Goal: Task Accomplishment & Management: Use online tool/utility

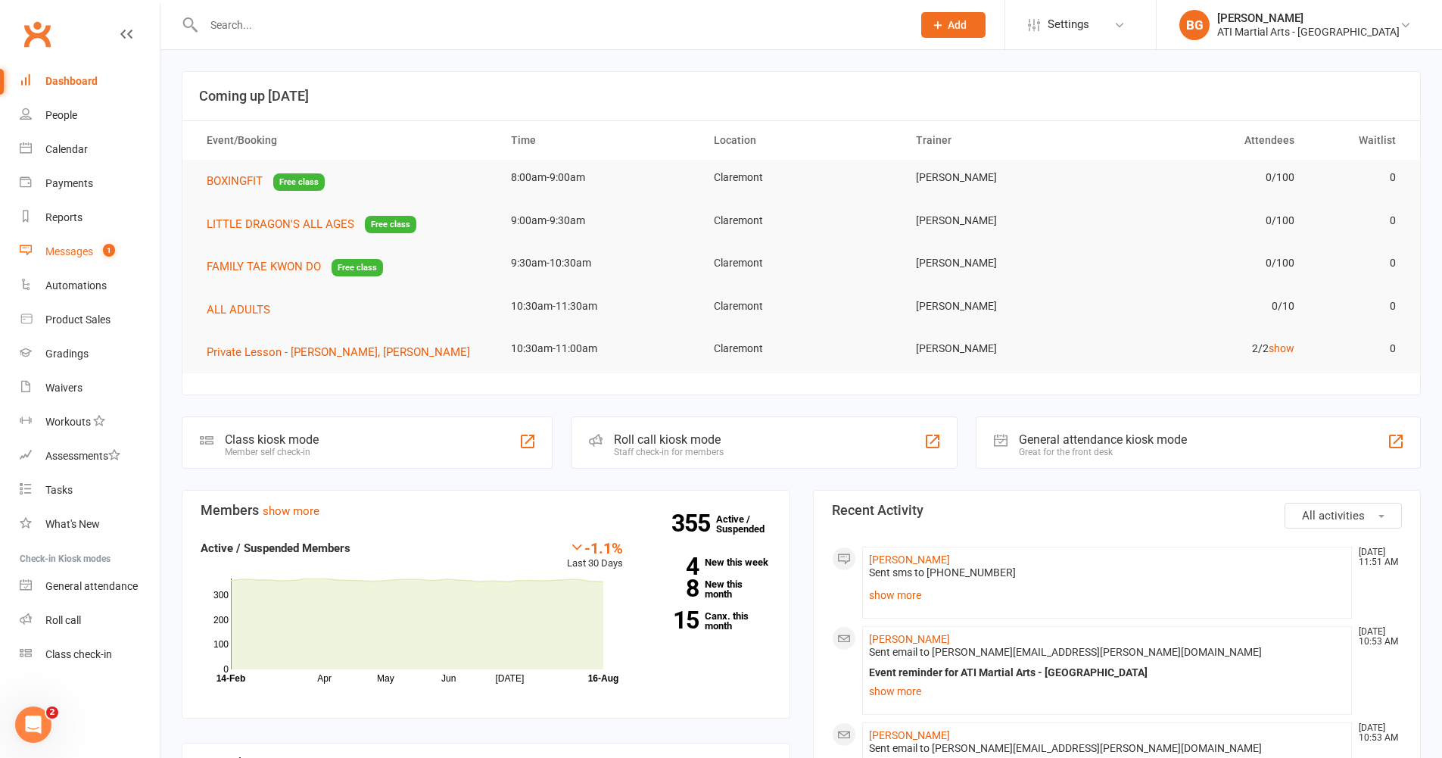
click at [41, 242] on link "Messages 1" at bounding box center [90, 252] width 140 height 34
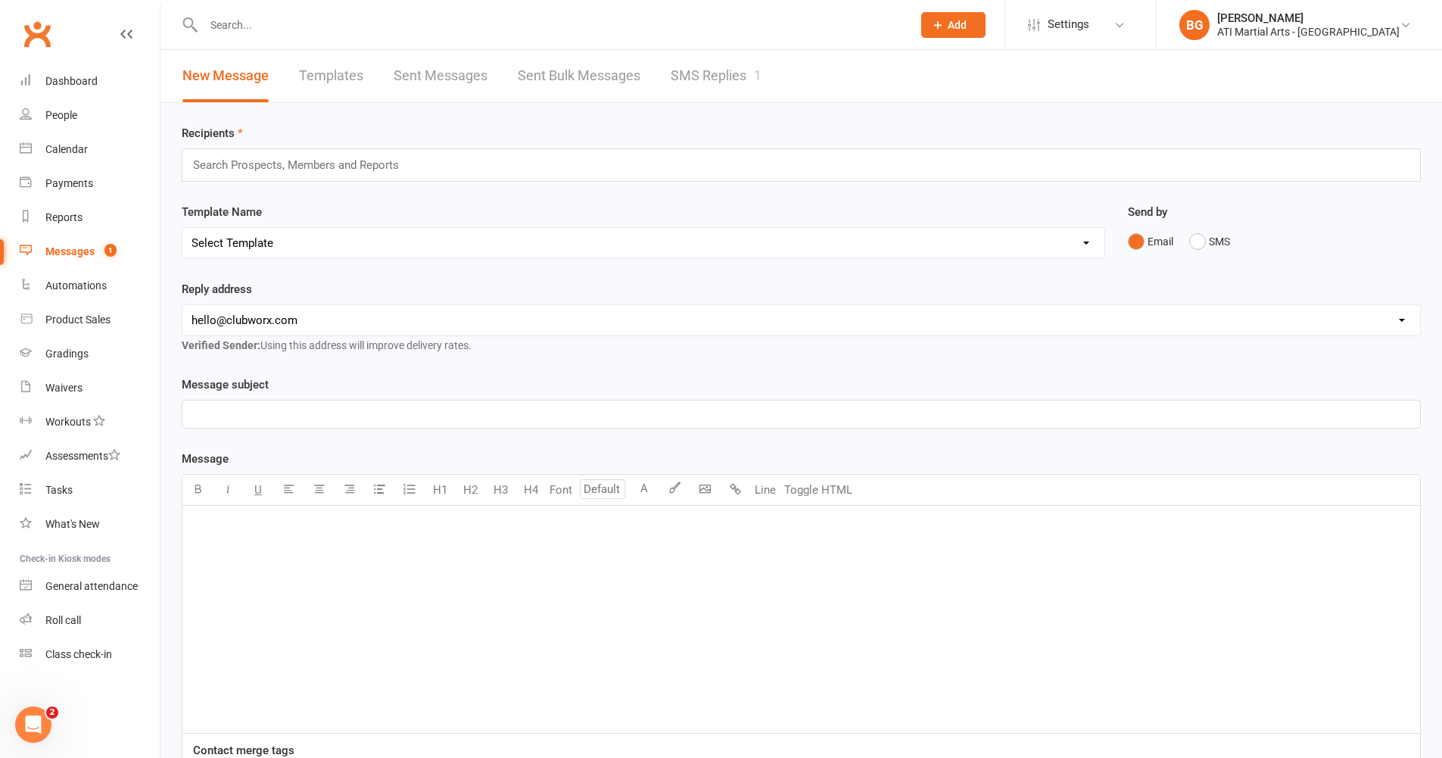
click at [699, 77] on link "SMS Replies 1" at bounding box center [716, 76] width 91 height 52
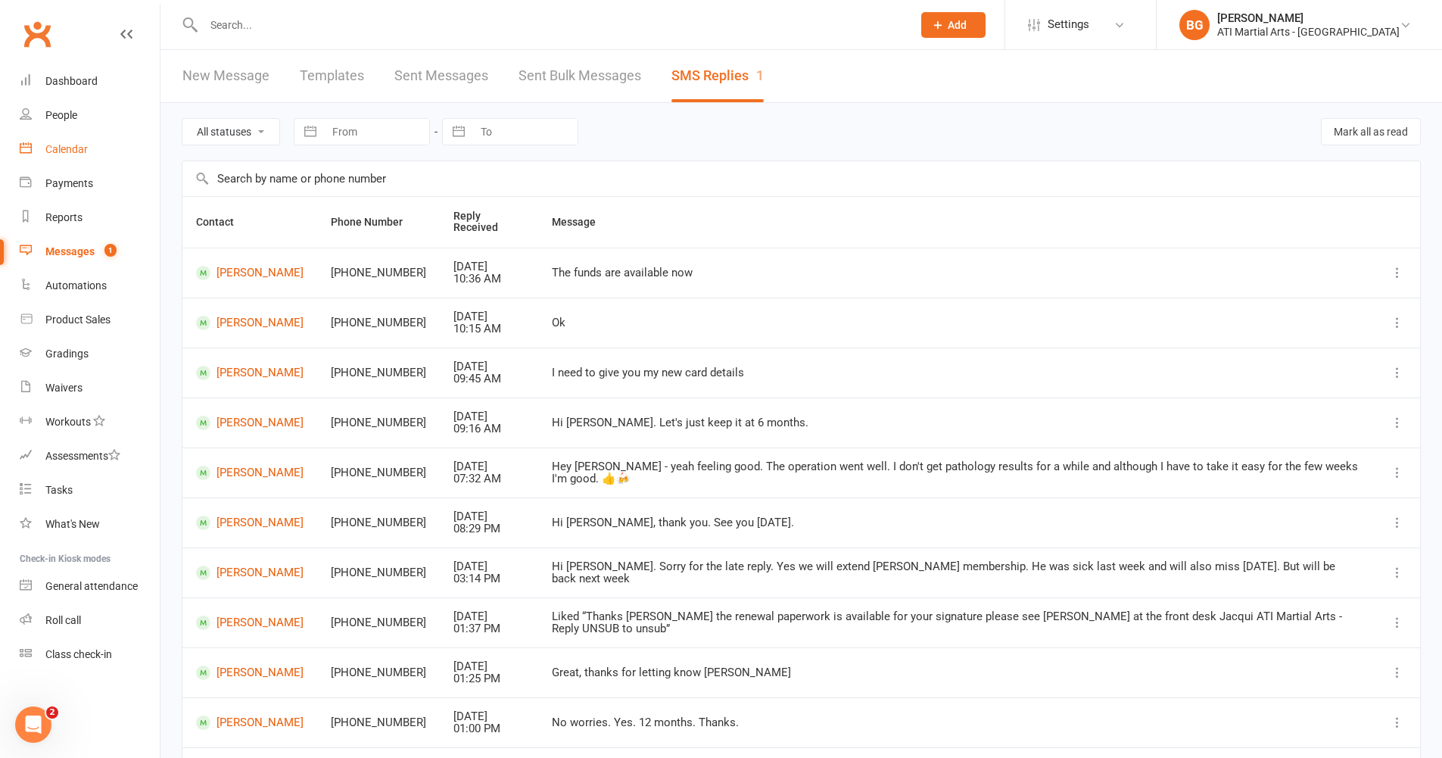
click at [58, 152] on div "Calendar" at bounding box center [66, 149] width 42 height 12
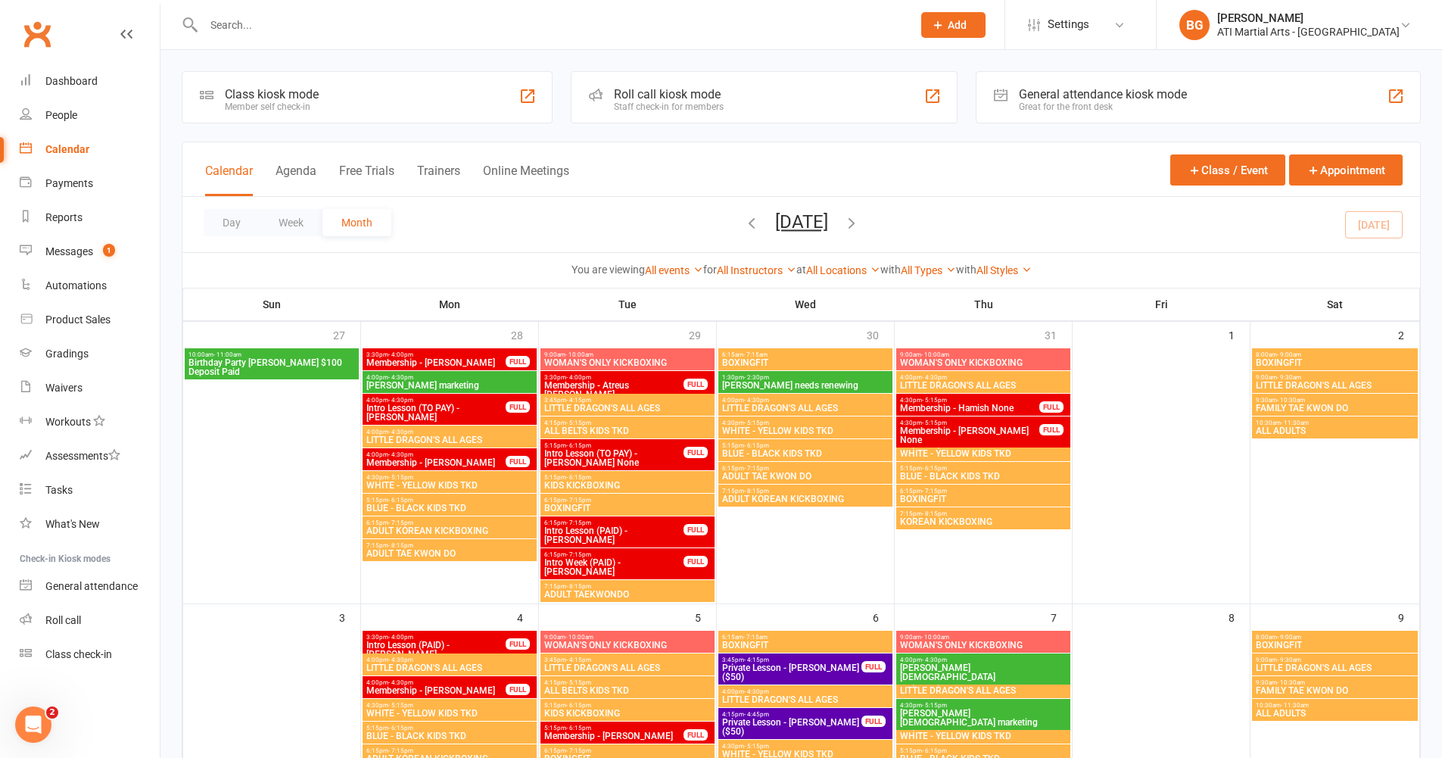
click at [1075, 101] on div "Great for the front desk" at bounding box center [1103, 106] width 168 height 11
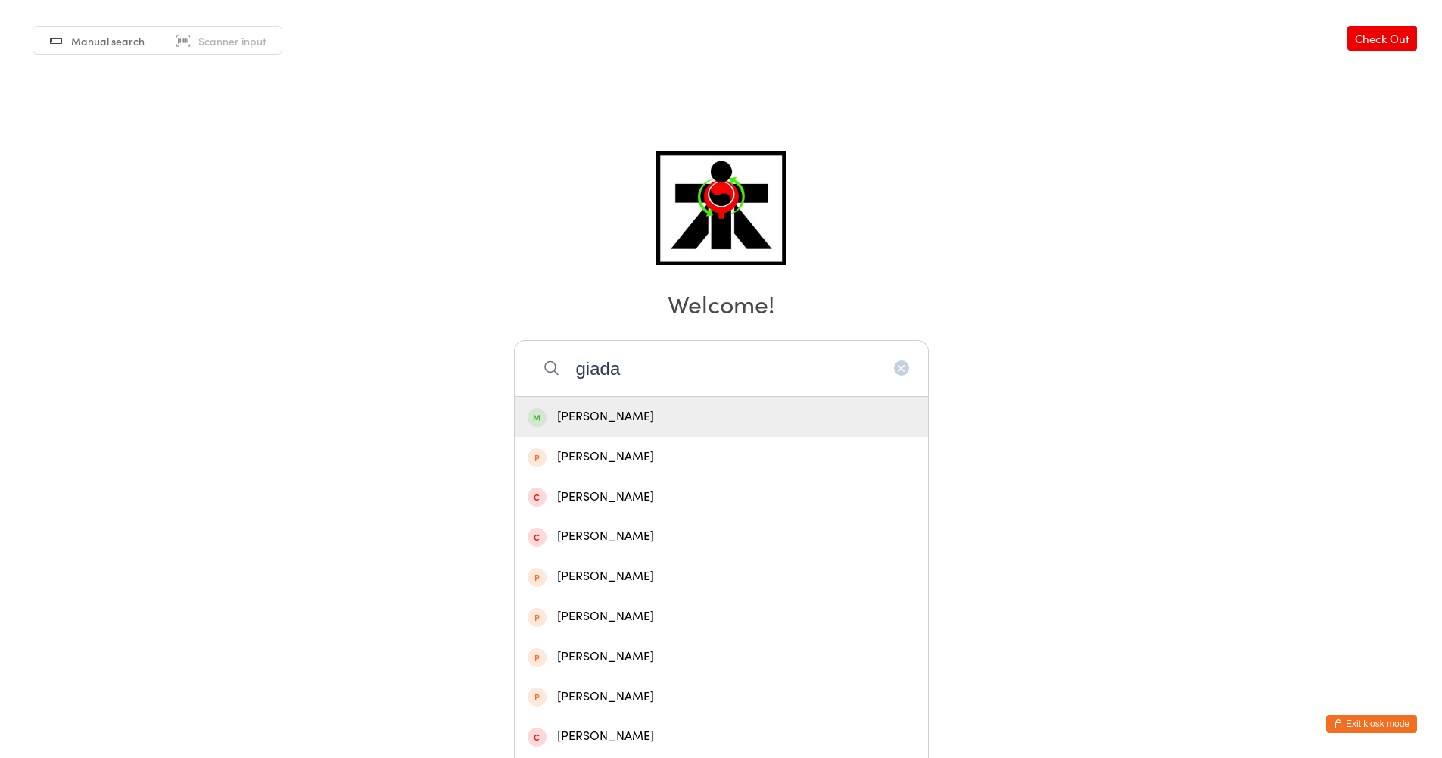
type input "giada"
click at [590, 412] on div "Giada Cuomo" at bounding box center [722, 416] width 388 height 20
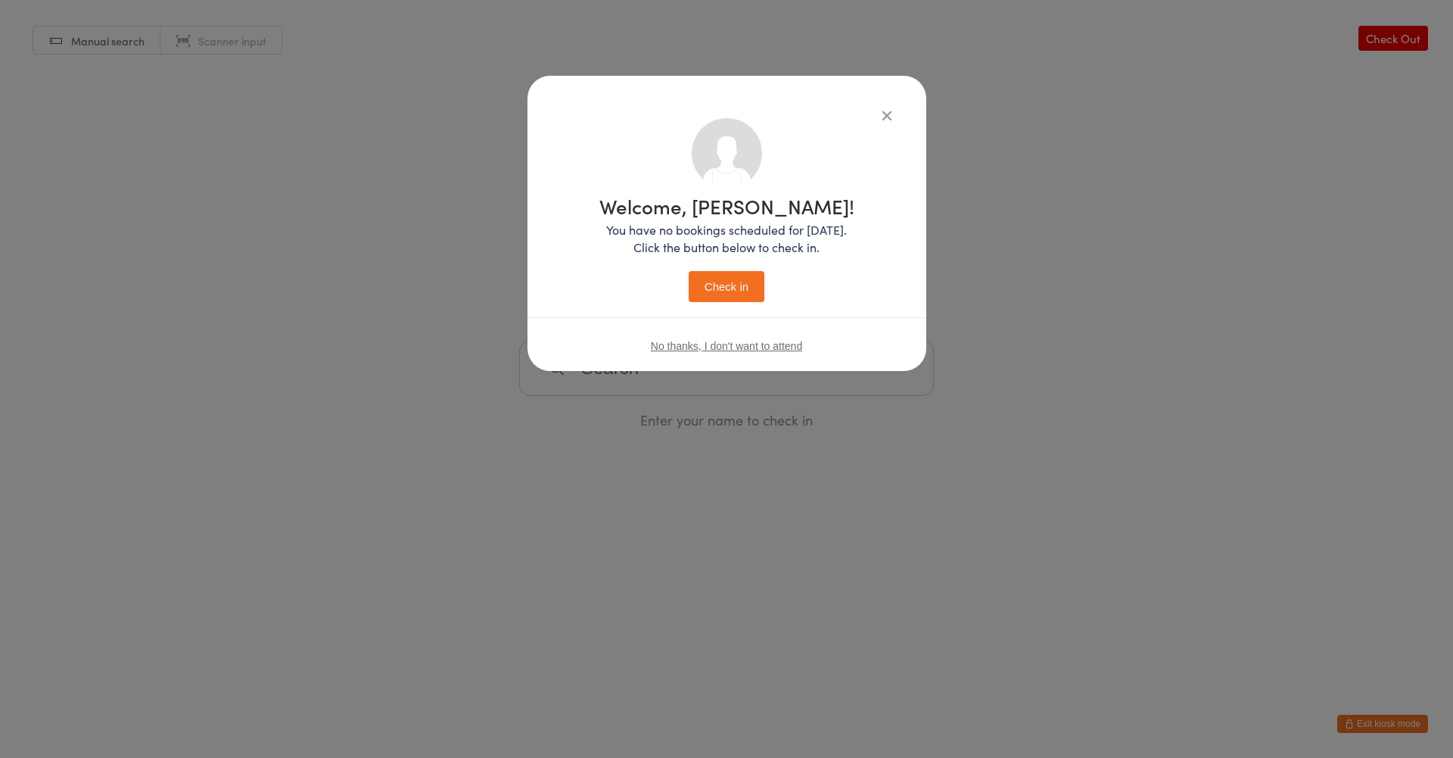
click at [733, 279] on button "Check in" at bounding box center [727, 286] width 76 height 31
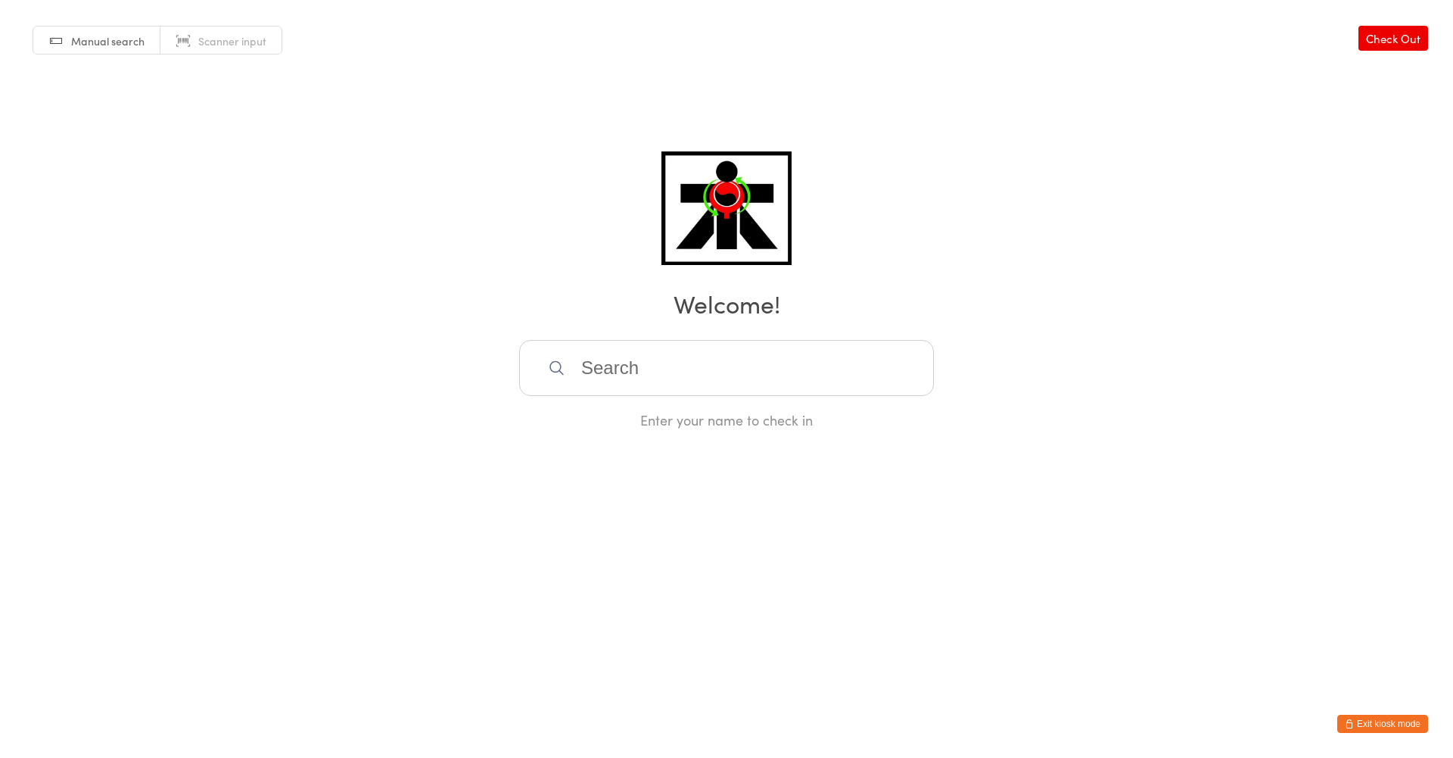
click at [665, 357] on input "search" at bounding box center [726, 368] width 415 height 56
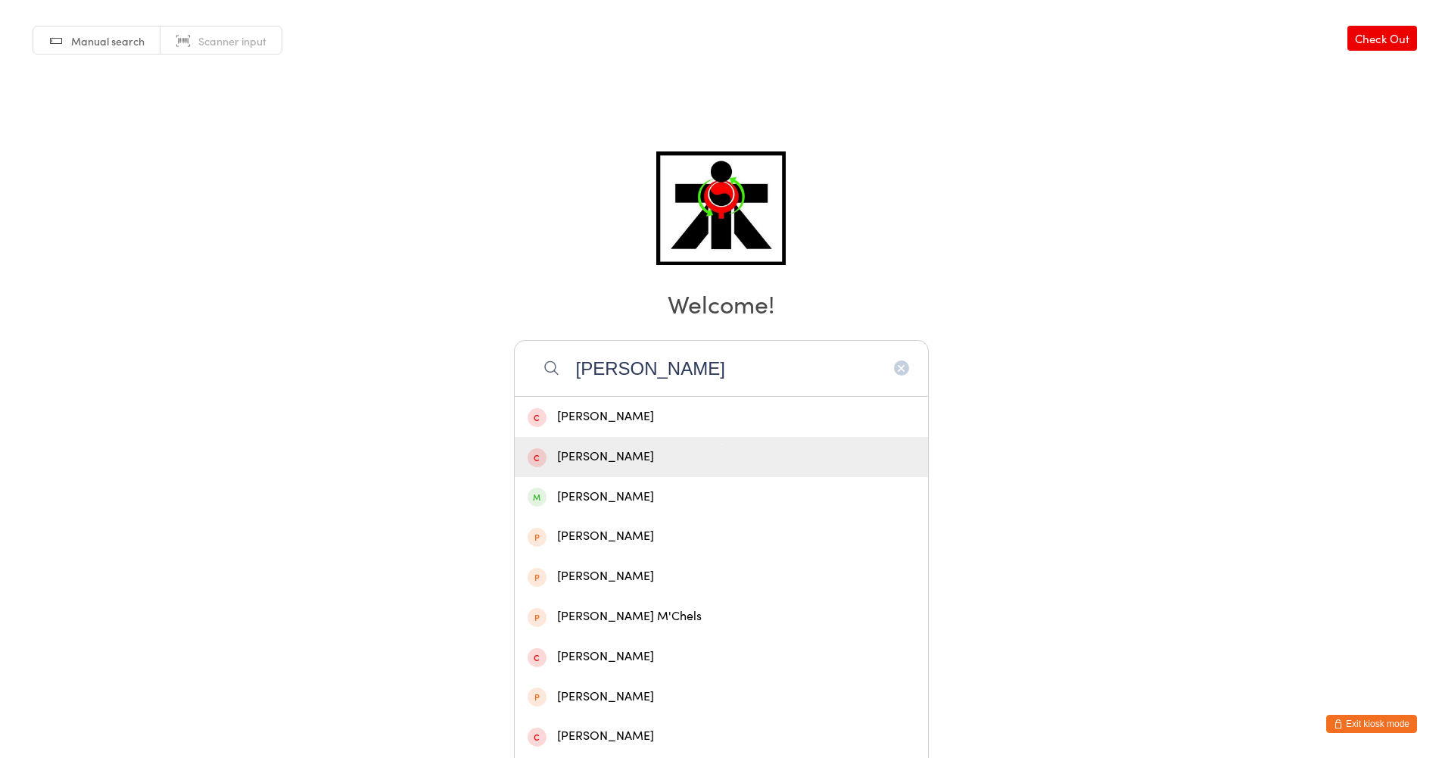
type input "moss"
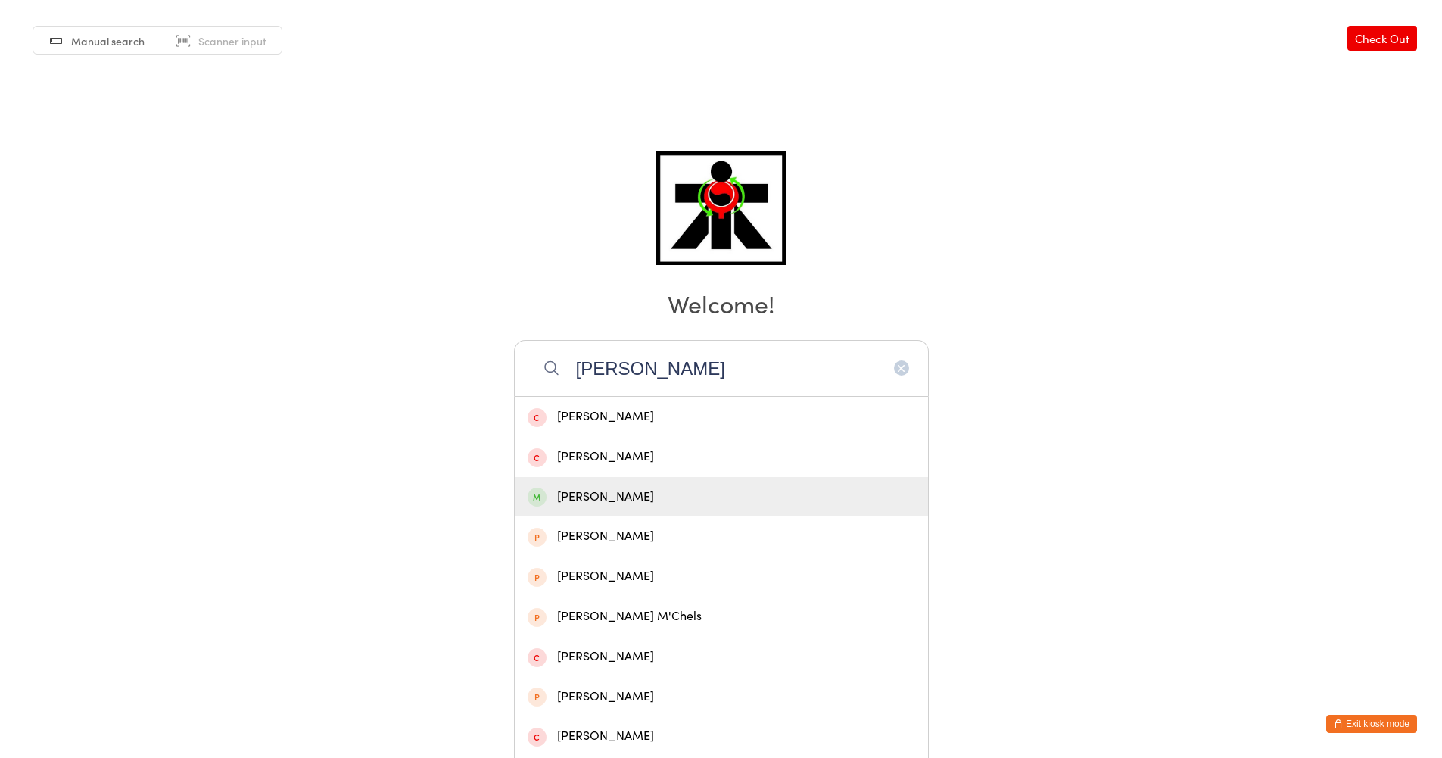
click at [659, 484] on div "Daniel Moss" at bounding box center [721, 497] width 413 height 40
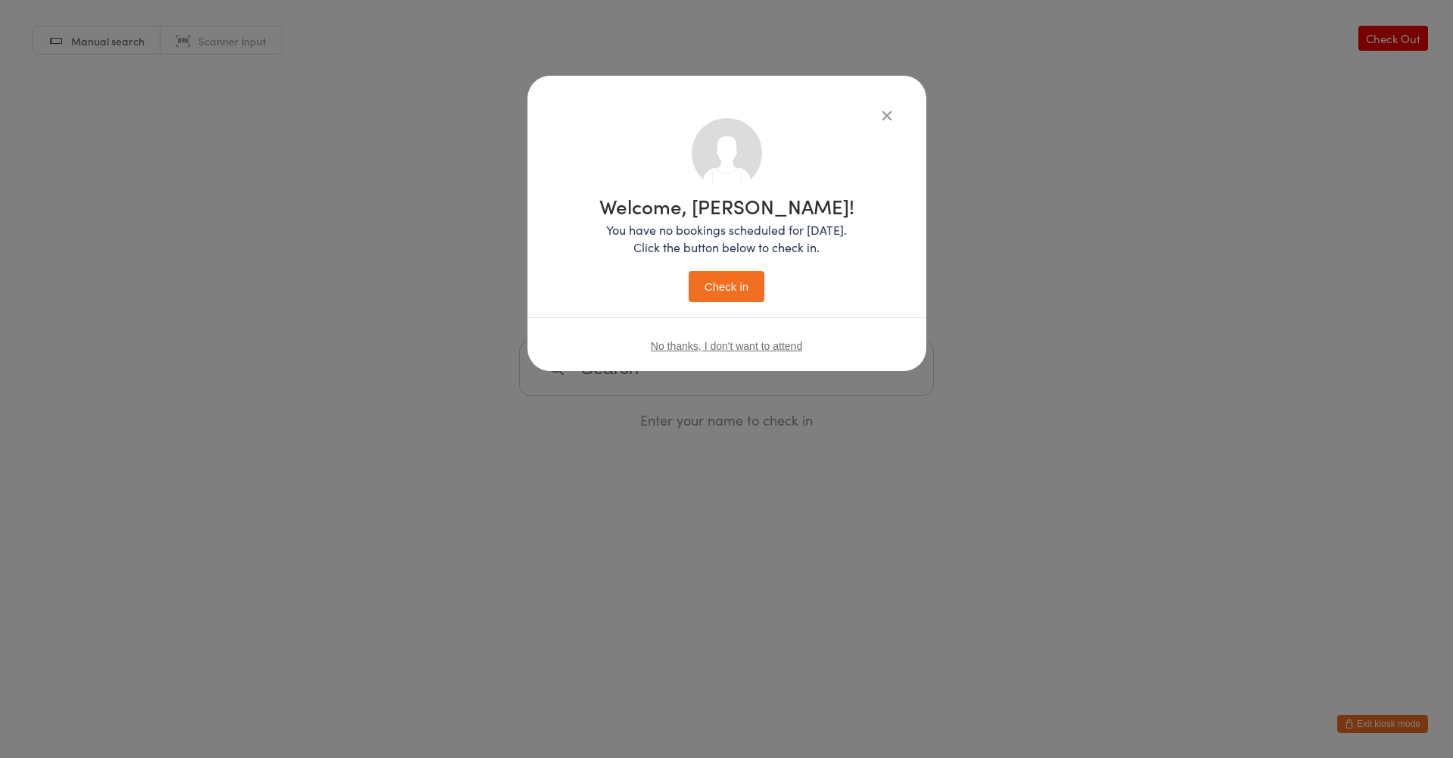
click at [755, 285] on button "Check in" at bounding box center [727, 286] width 76 height 31
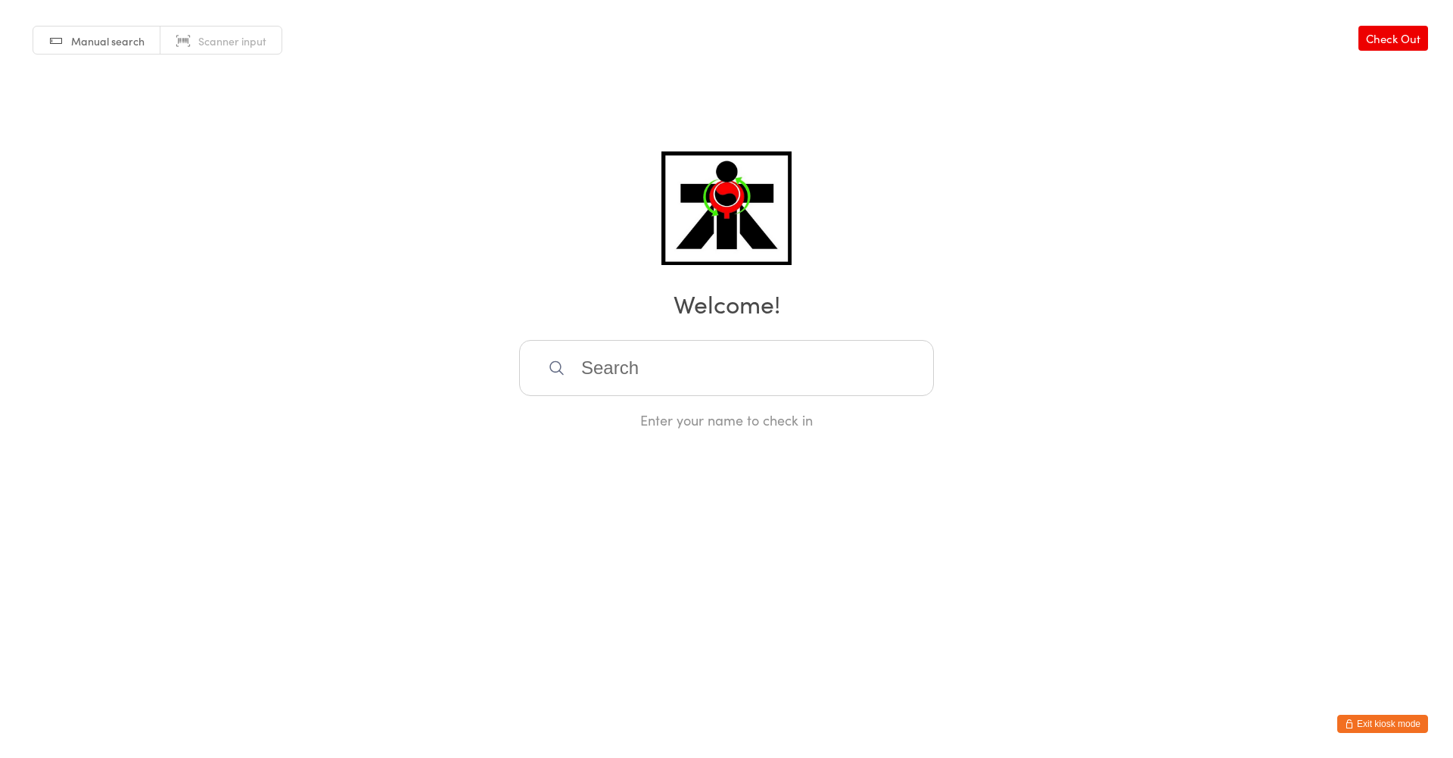
click at [712, 394] on input "search" at bounding box center [726, 368] width 415 height 56
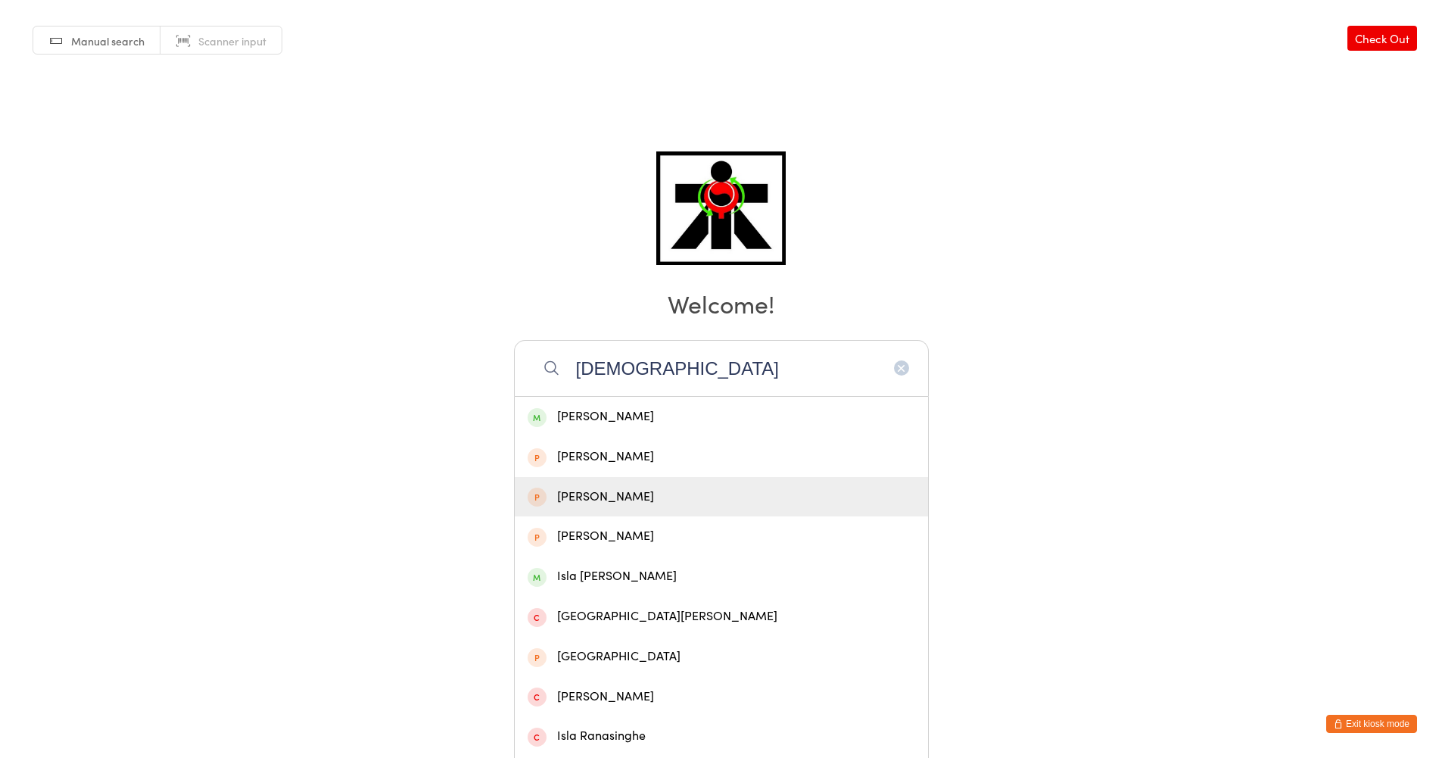
type input "Islim"
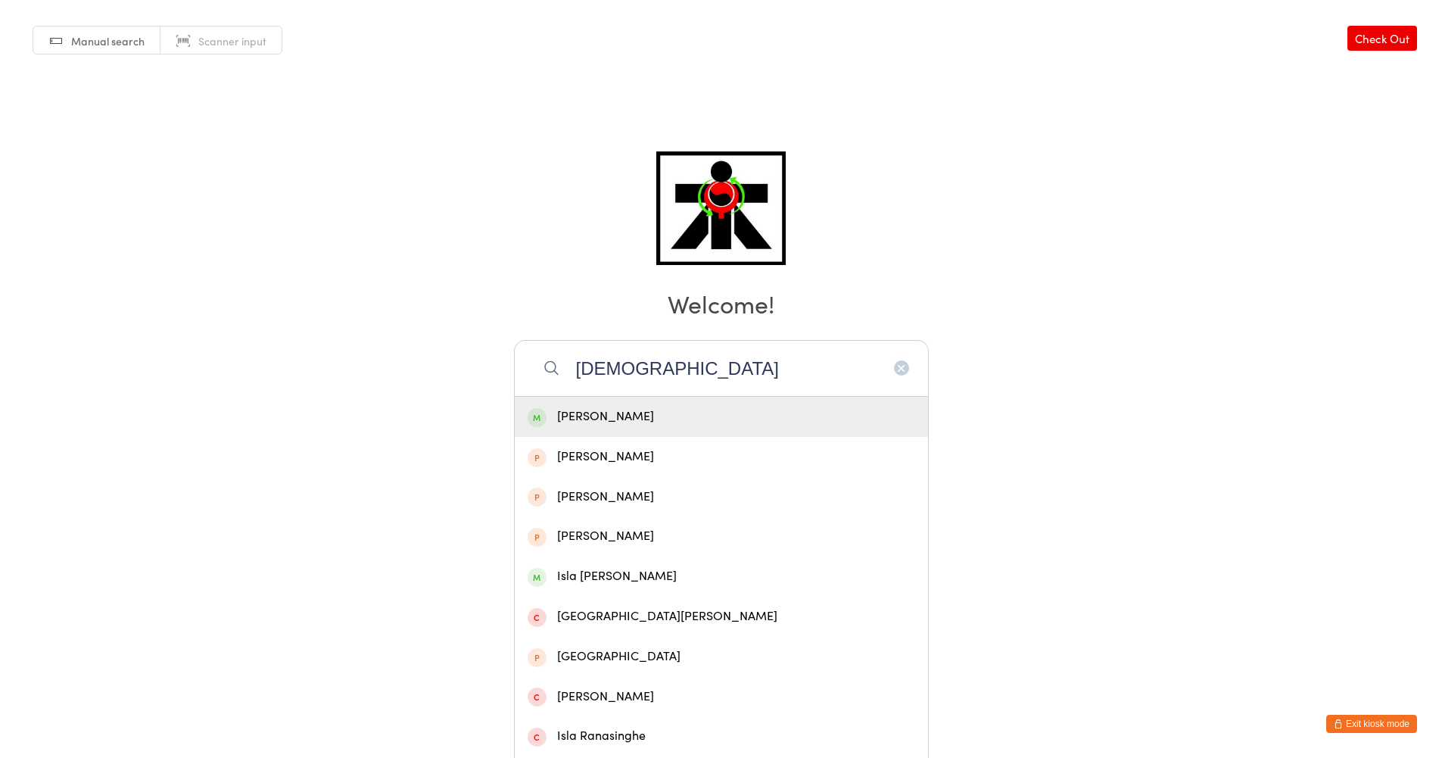
drag, startPoint x: 637, startPoint y: 481, endPoint x: 683, endPoint y: 423, distance: 74.4
click at [683, 423] on div "Islim Zara Aslan Isla Taylor Isla Watson Isla Simons Isla Giddins Isla Langley …" at bounding box center [721, 656] width 415 height 521
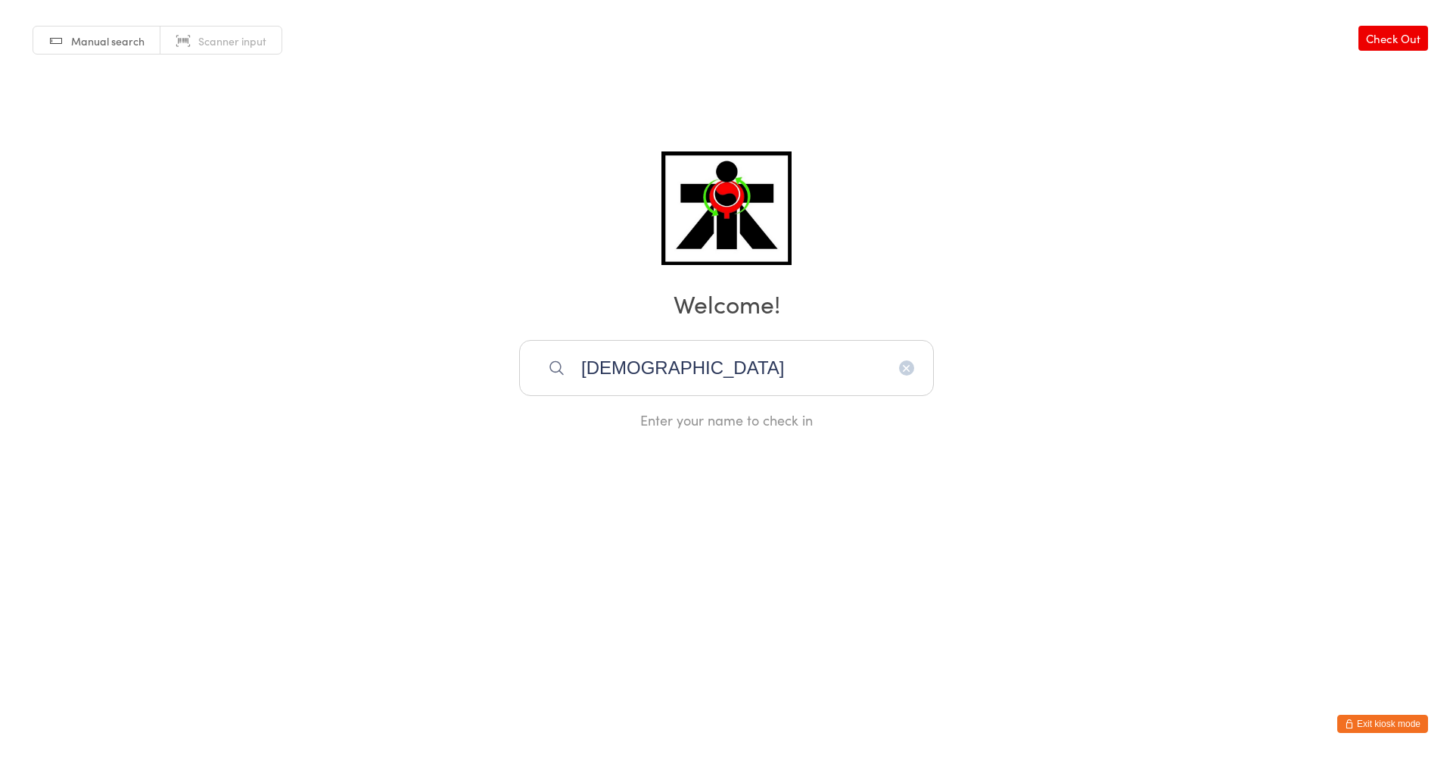
click at [860, 369] on input "Islim" at bounding box center [726, 368] width 415 height 56
click at [913, 372] on button "button" at bounding box center [906, 367] width 15 height 15
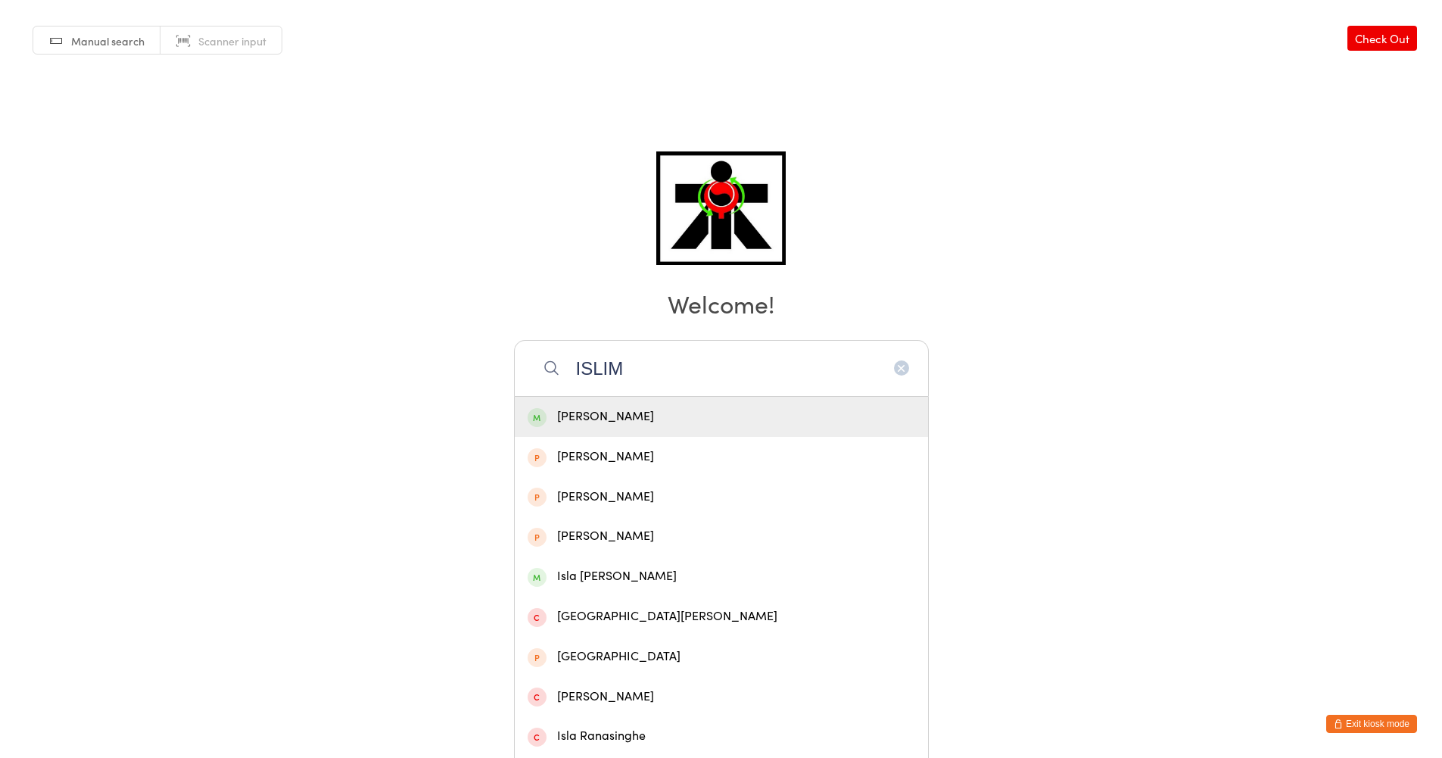
type input "ISLIM"
click at [713, 414] on div "Islim Zara Aslan" at bounding box center [722, 416] width 388 height 20
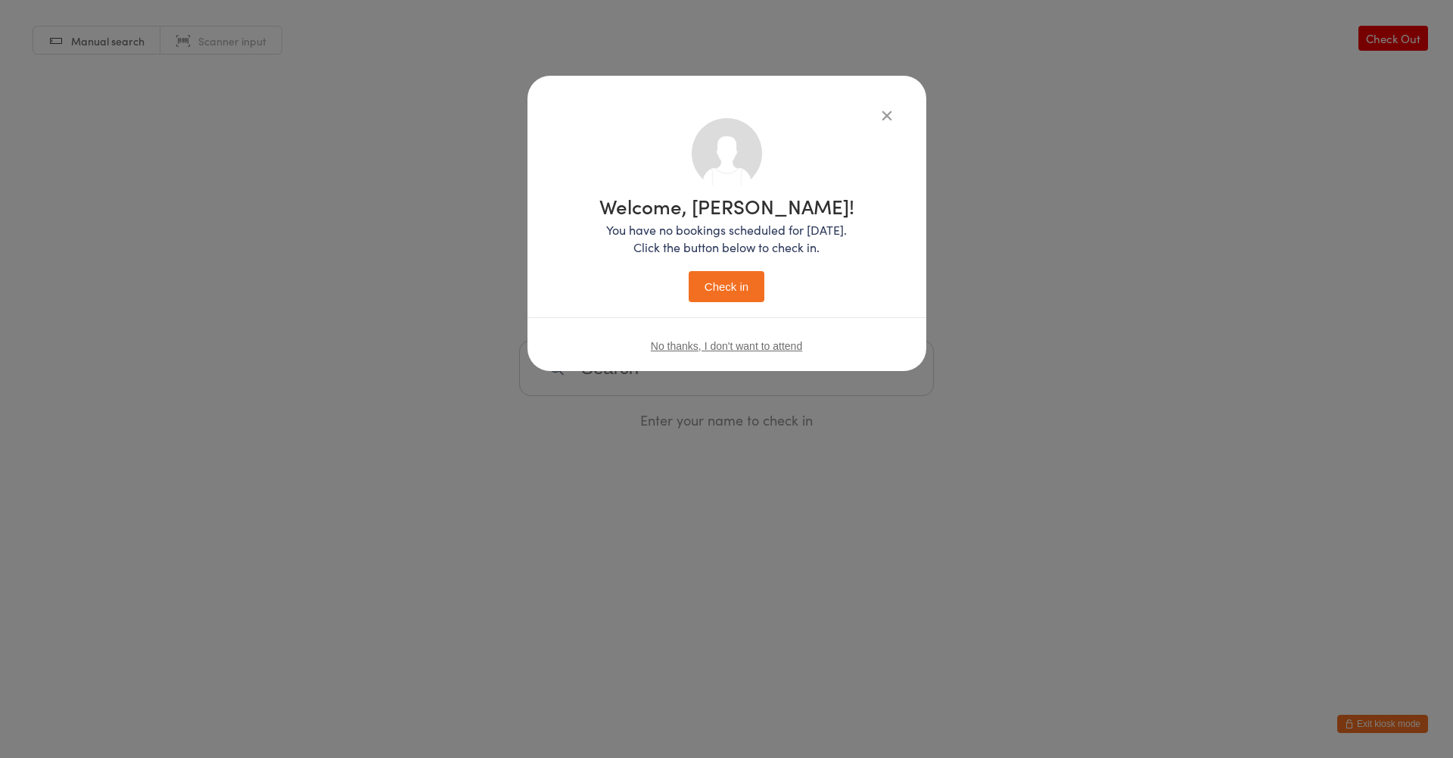
click at [728, 285] on button "Check in" at bounding box center [727, 286] width 76 height 31
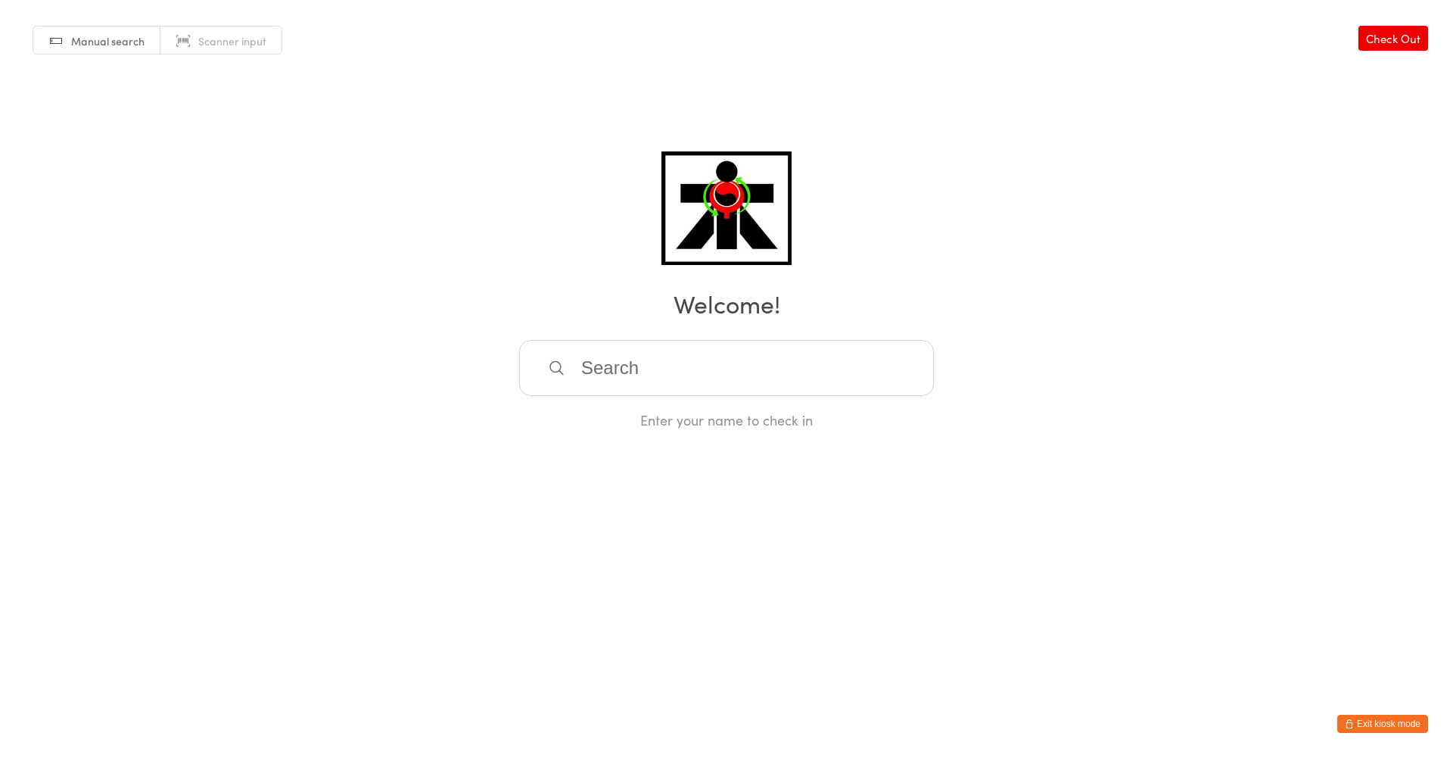
click at [556, 368] on icon at bounding box center [556, 368] width 17 height 17
click at [583, 371] on input "search" at bounding box center [726, 368] width 415 height 56
type input "ALICE"
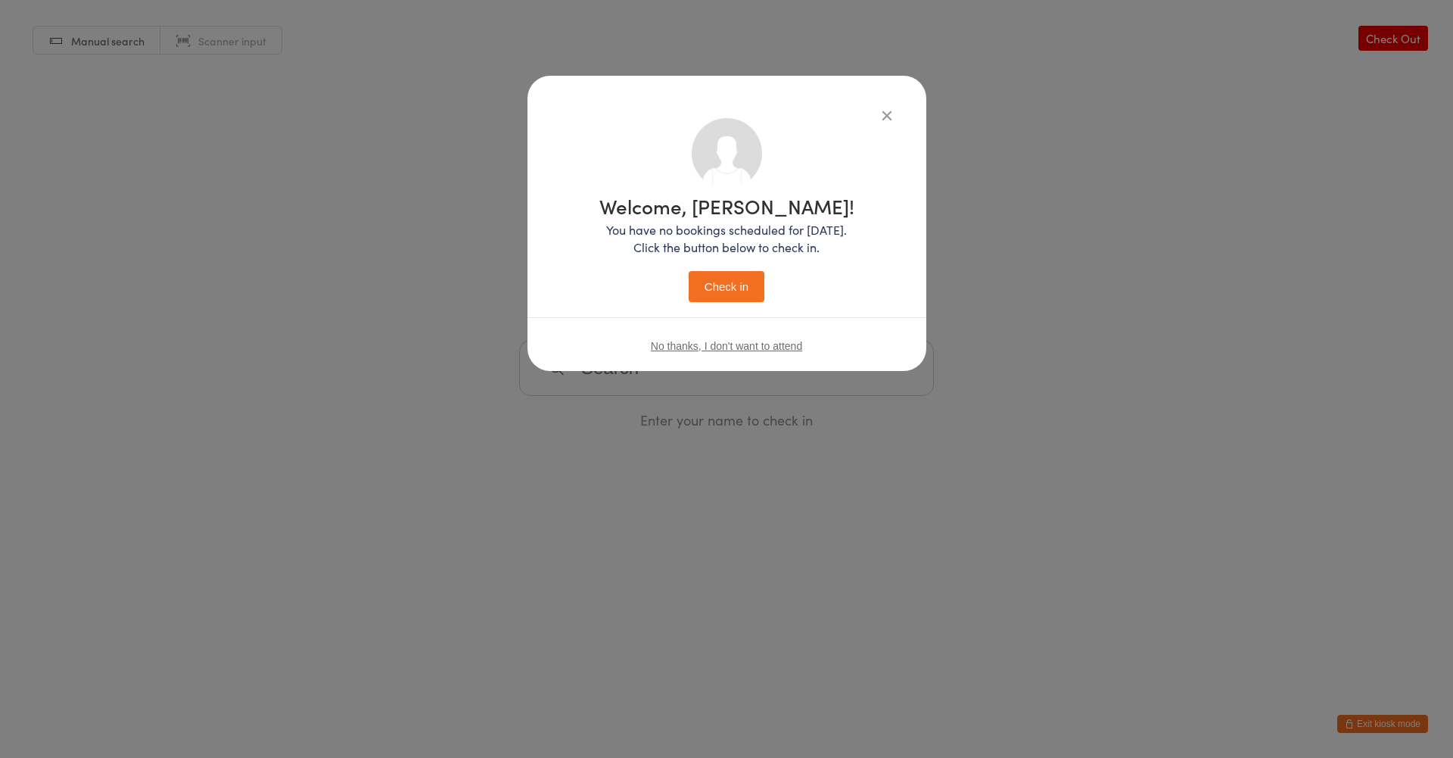
click at [689, 271] on button "Check in" at bounding box center [727, 286] width 76 height 31
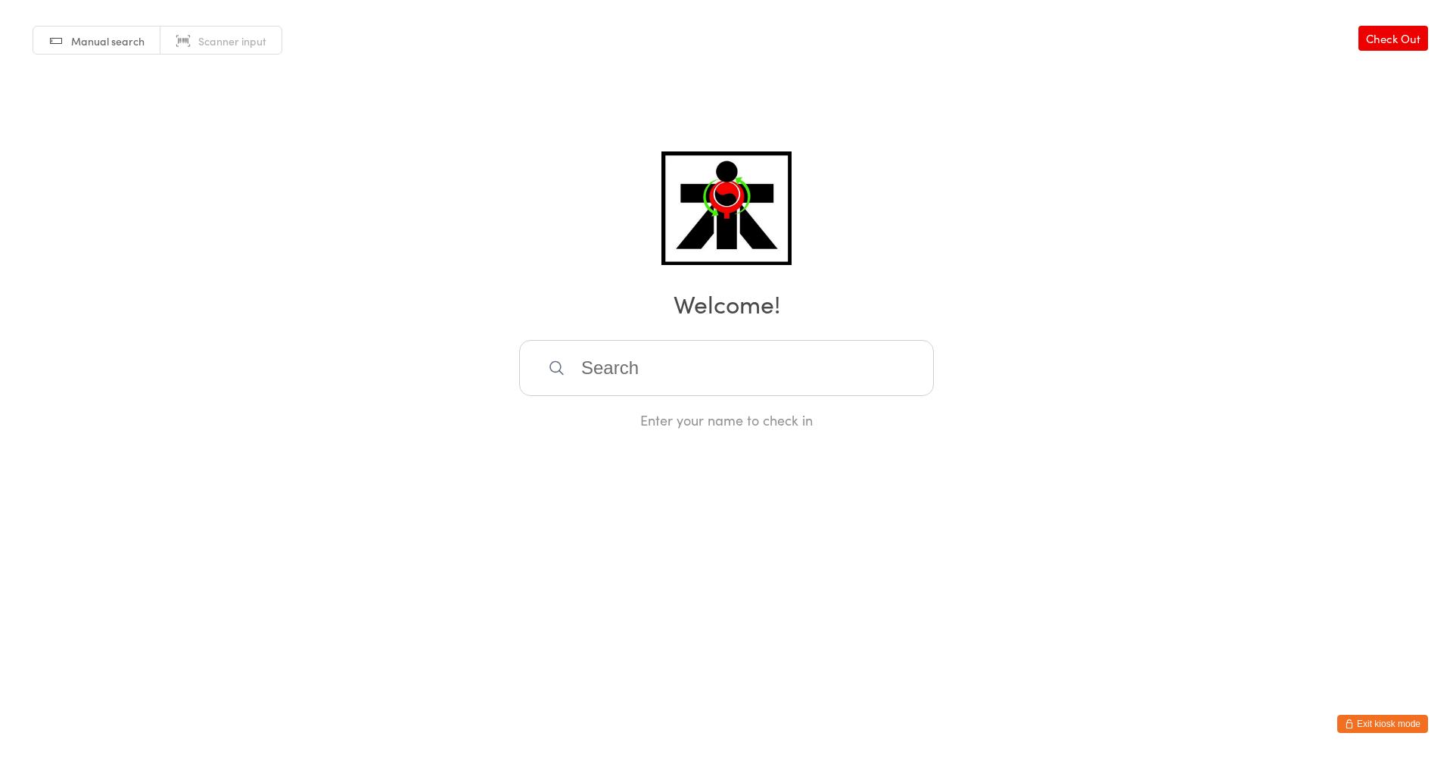
click at [766, 359] on input "search" at bounding box center [726, 368] width 415 height 56
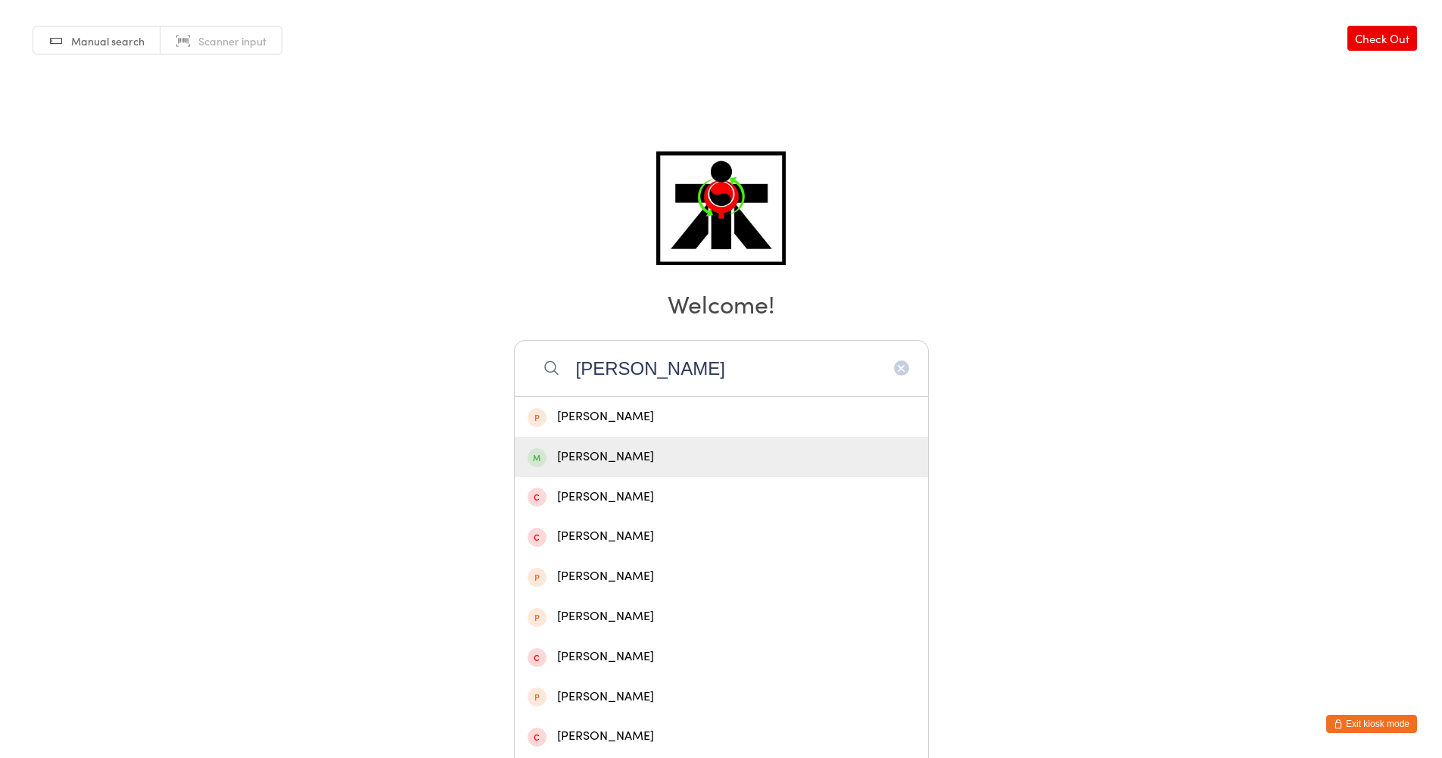
type input "PETER RICC"
click at [654, 444] on div "Peter Ricciardello" at bounding box center [721, 457] width 413 height 40
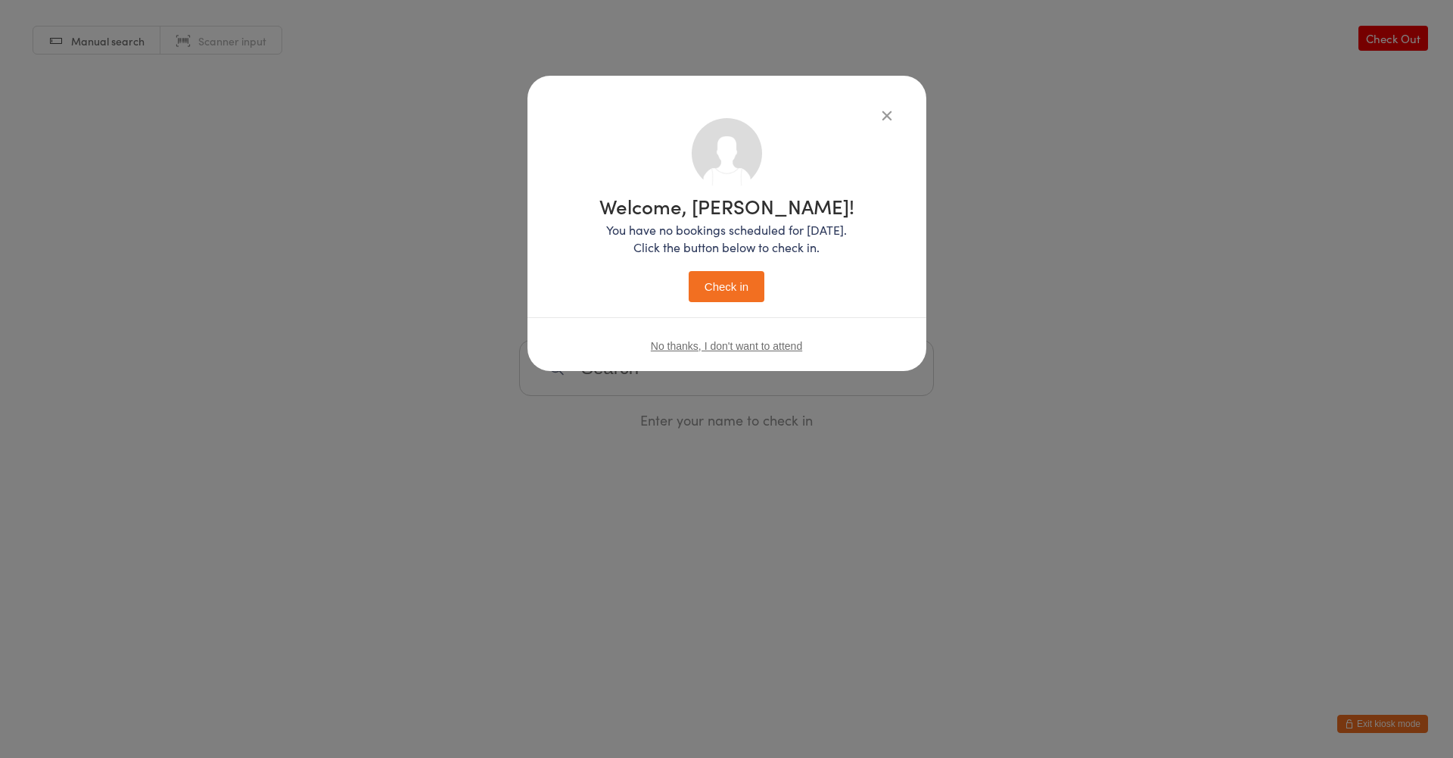
click at [704, 291] on button "Check in" at bounding box center [727, 286] width 76 height 31
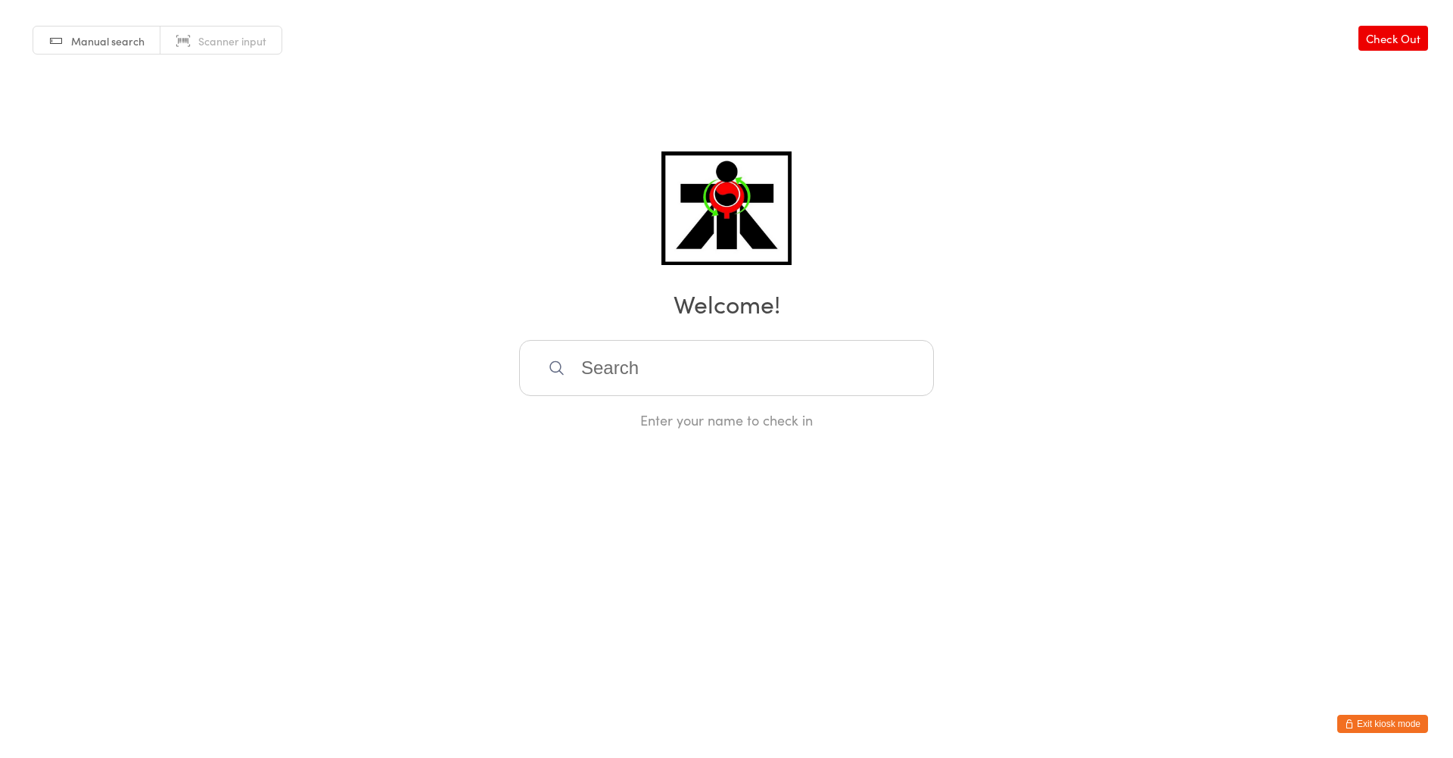
click at [693, 395] on input "search" at bounding box center [726, 368] width 415 height 56
type input "LEON"
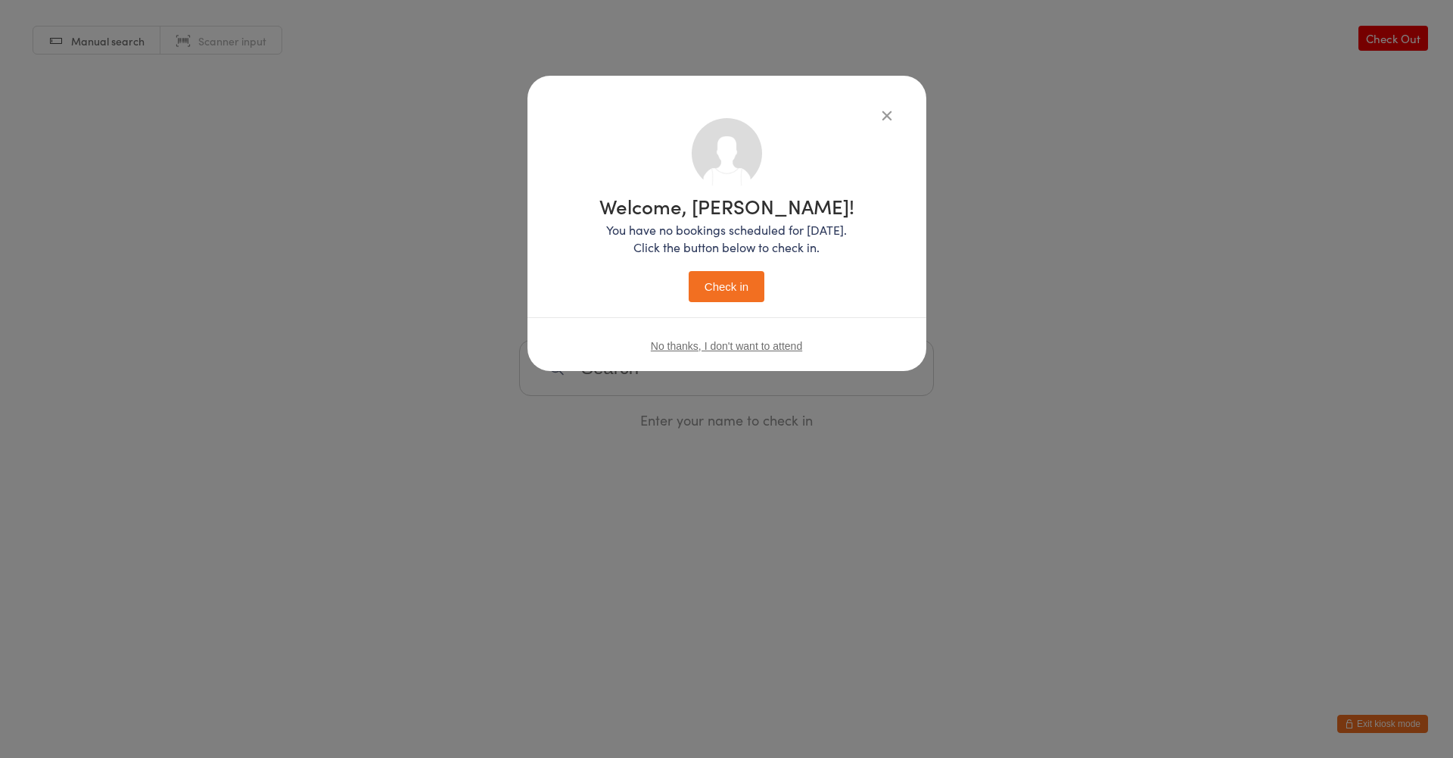
click at [689, 271] on button "Check in" at bounding box center [727, 286] width 76 height 31
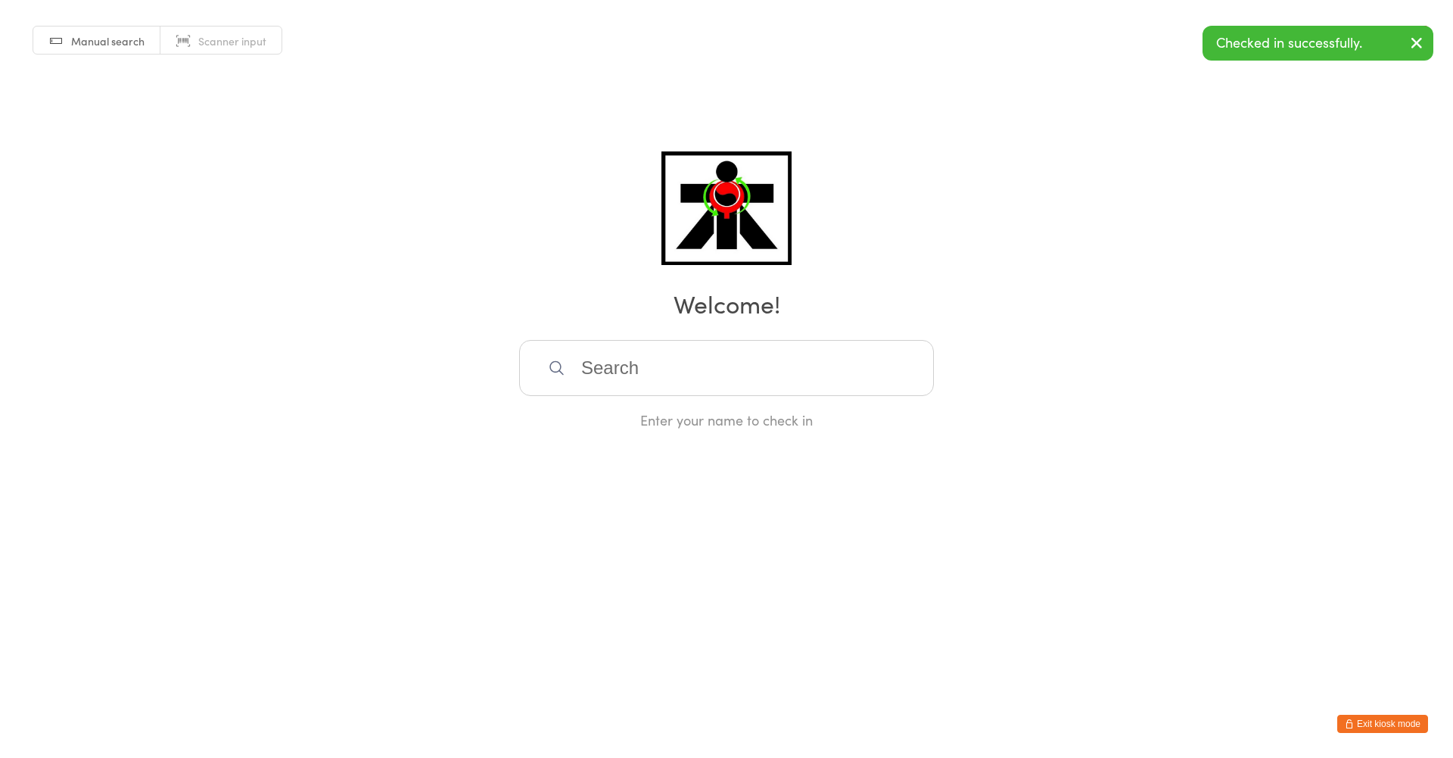
click at [712, 353] on input "search" at bounding box center [726, 368] width 415 height 56
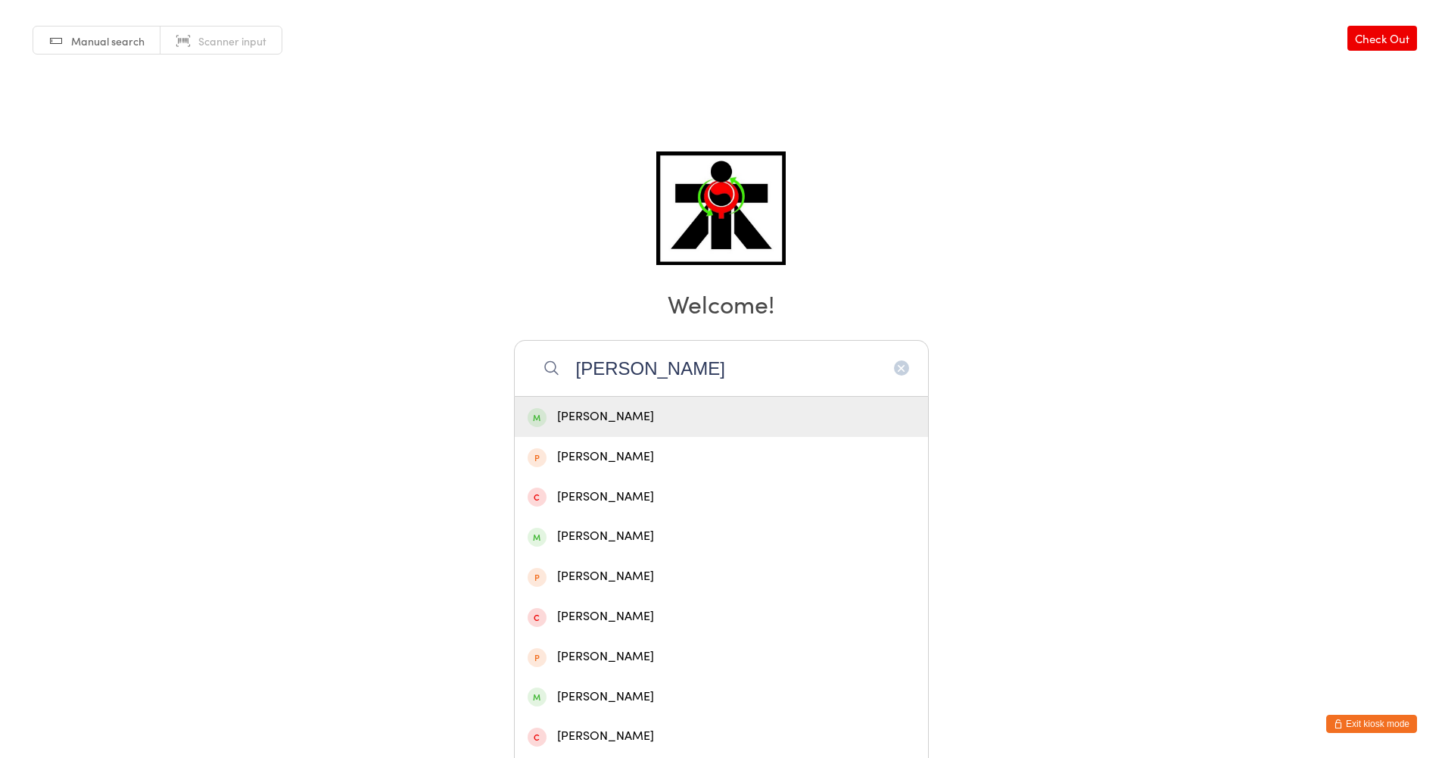
type input "TOBY"
click at [668, 420] on div "Toby Ng" at bounding box center [722, 416] width 388 height 20
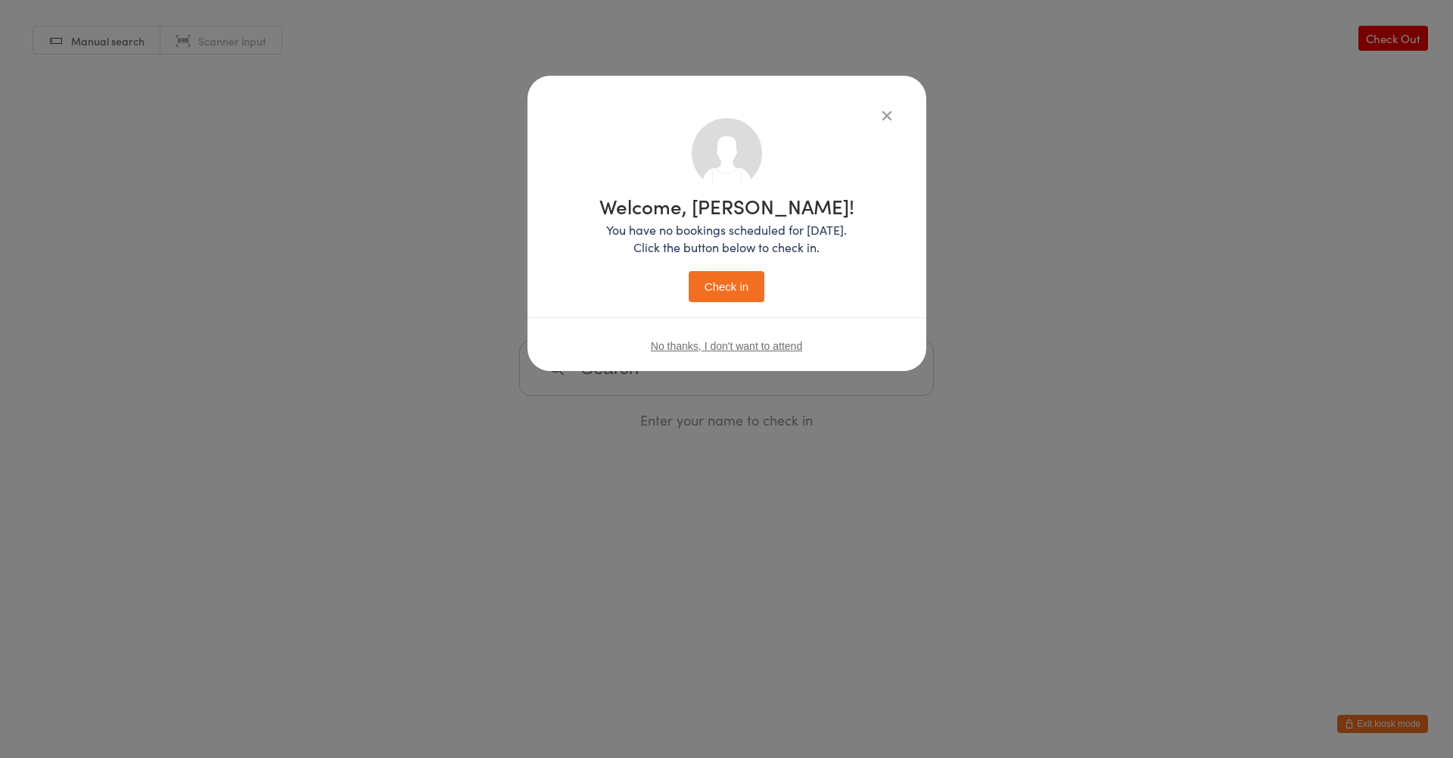
click at [723, 288] on button "Check in" at bounding box center [727, 286] width 76 height 31
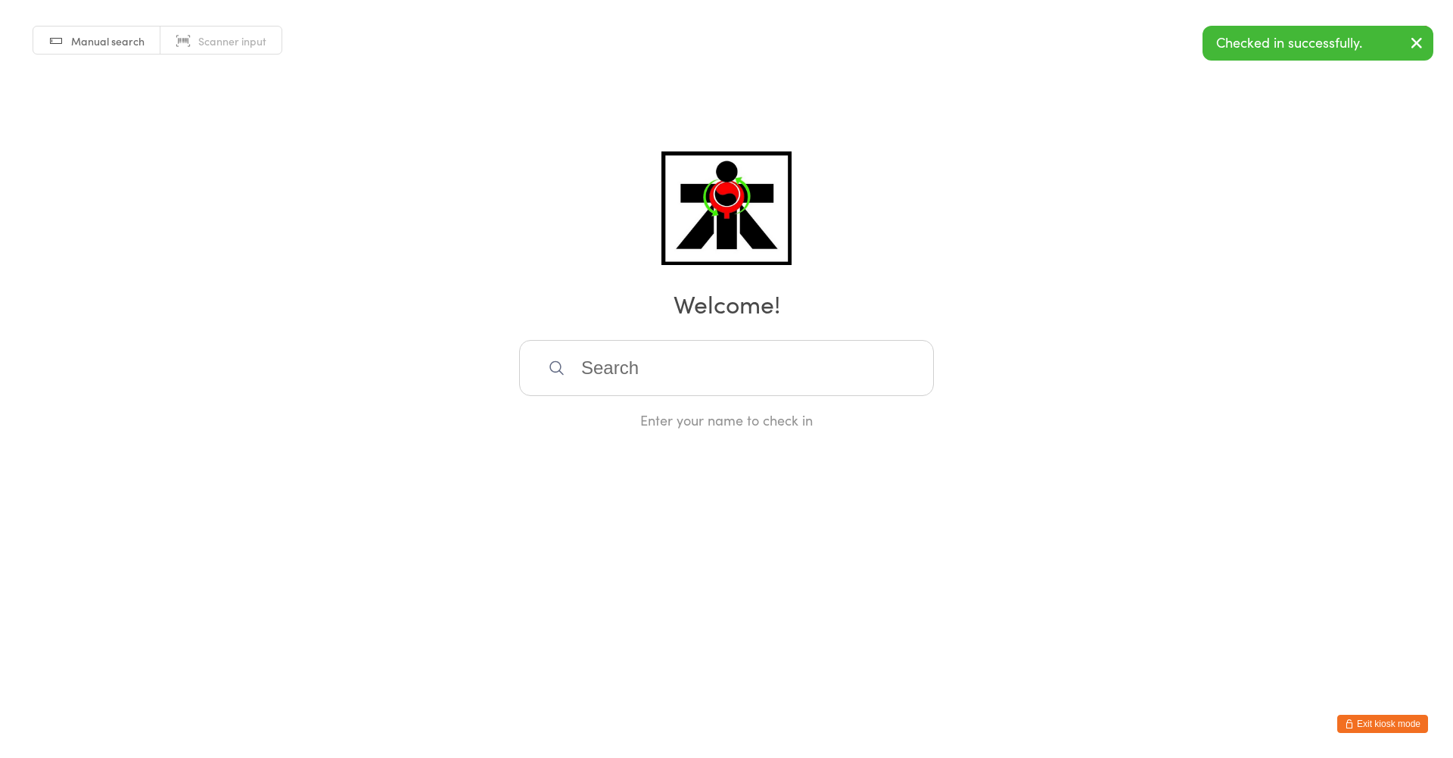
click at [661, 370] on input "search" at bounding box center [726, 368] width 415 height 56
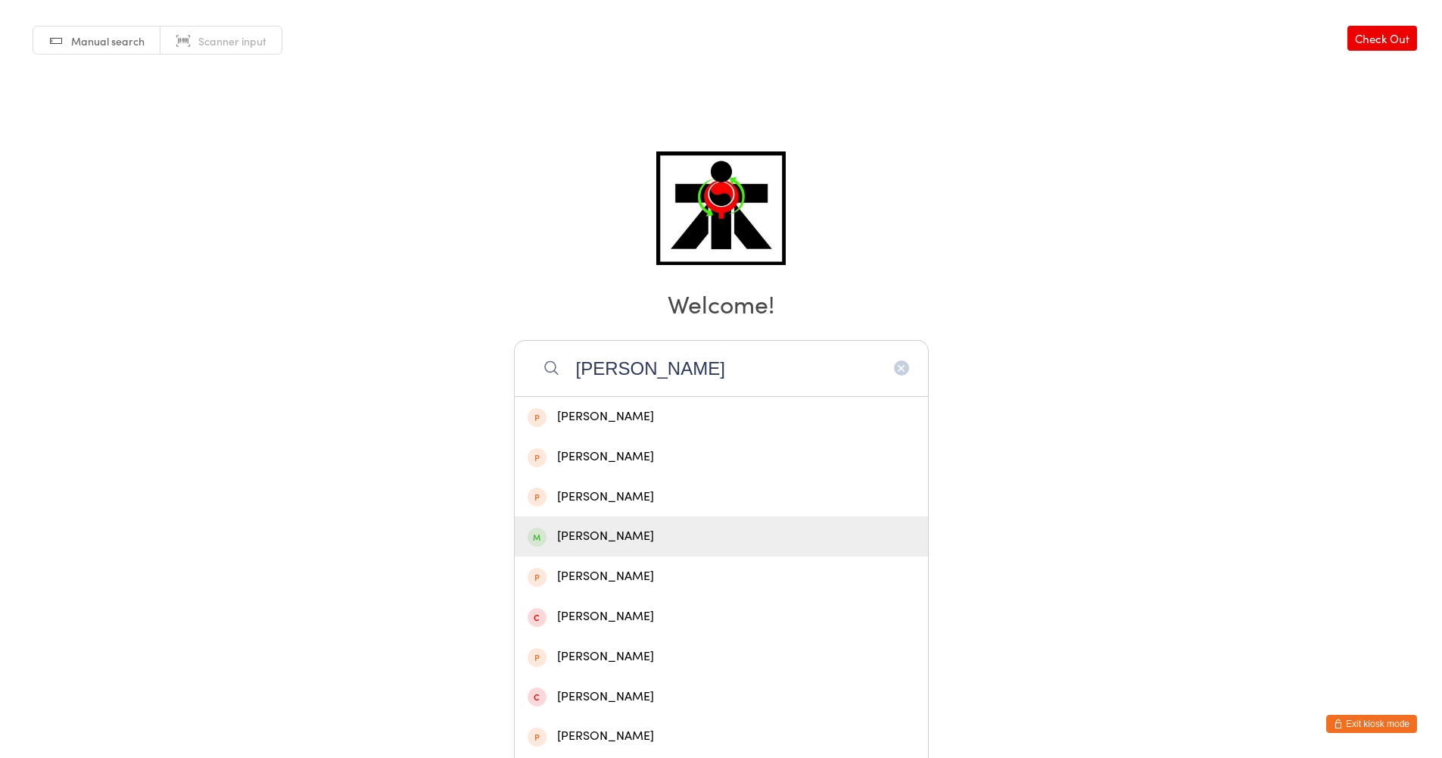
type input "MICHELLE"
click at [568, 540] on div "Michelle Chan" at bounding box center [722, 536] width 388 height 20
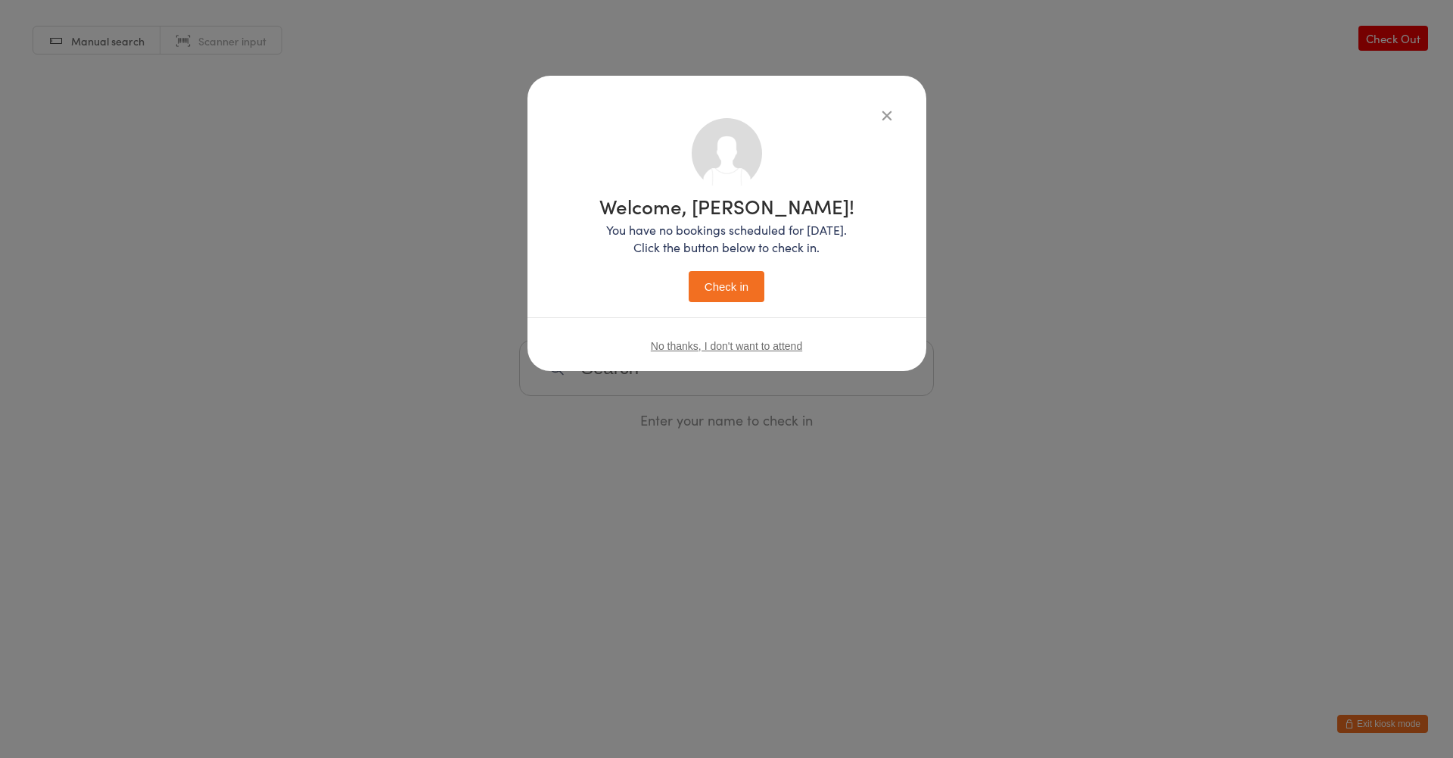
click at [715, 286] on button "Check in" at bounding box center [727, 286] width 76 height 31
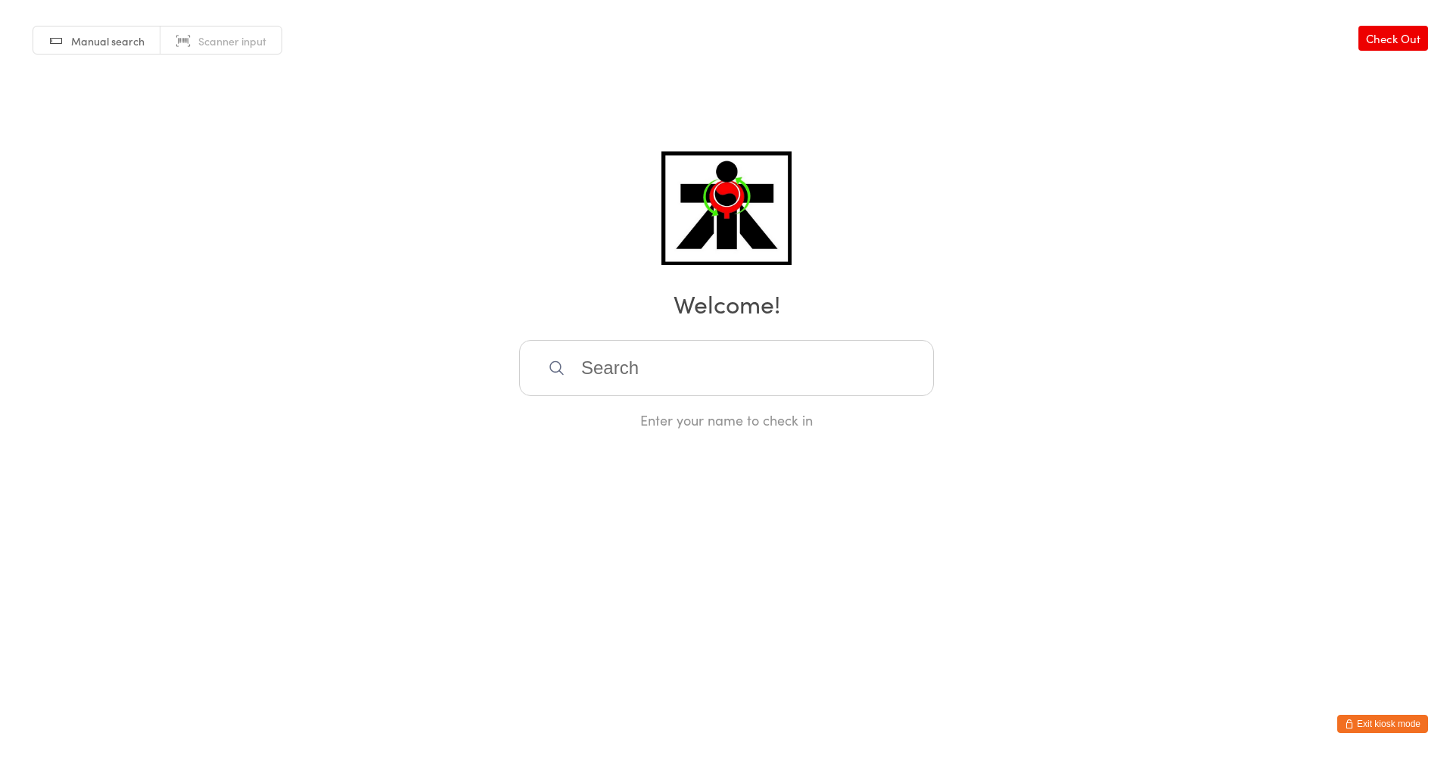
click at [678, 388] on input "search" at bounding box center [726, 368] width 415 height 56
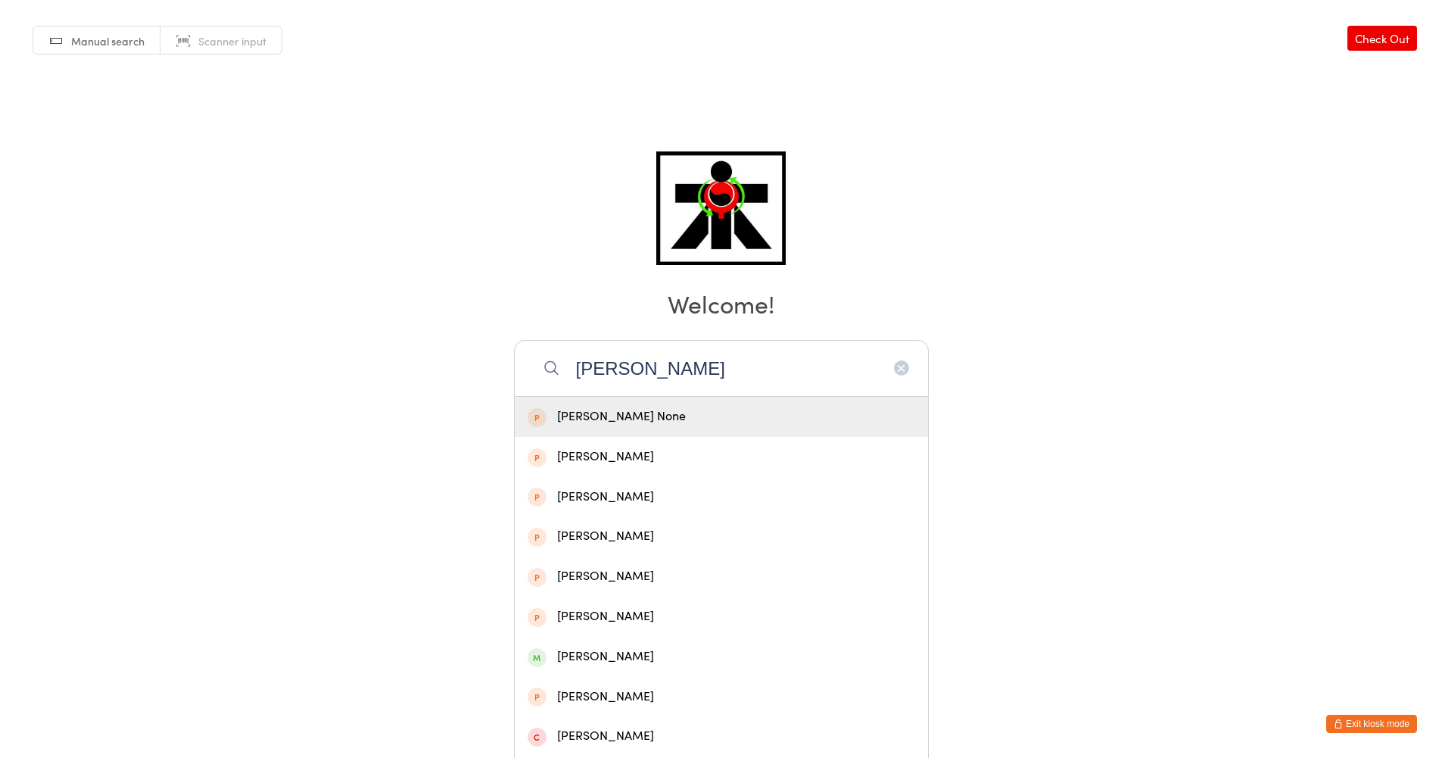
type input "LOUISE MOLY"
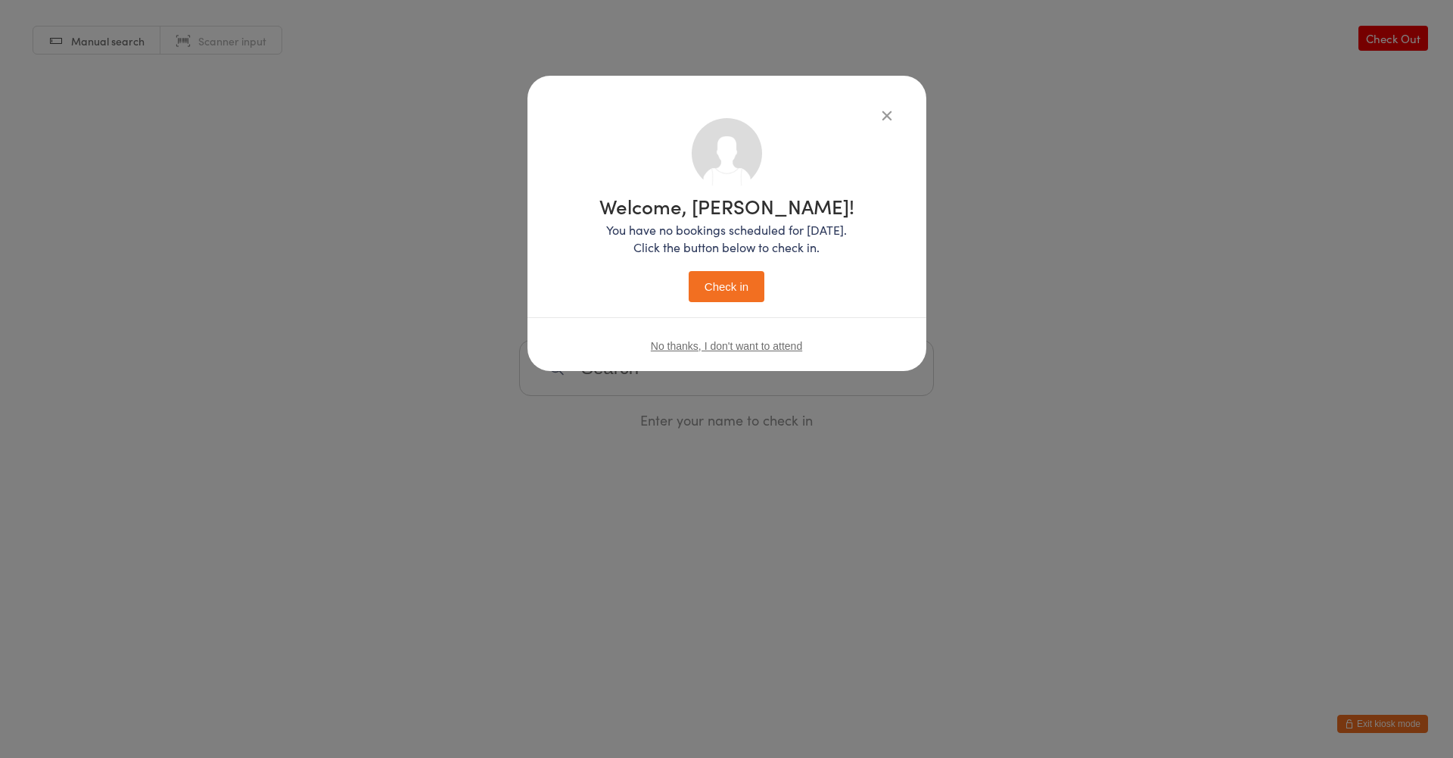
click at [689, 271] on button "Check in" at bounding box center [727, 286] width 76 height 31
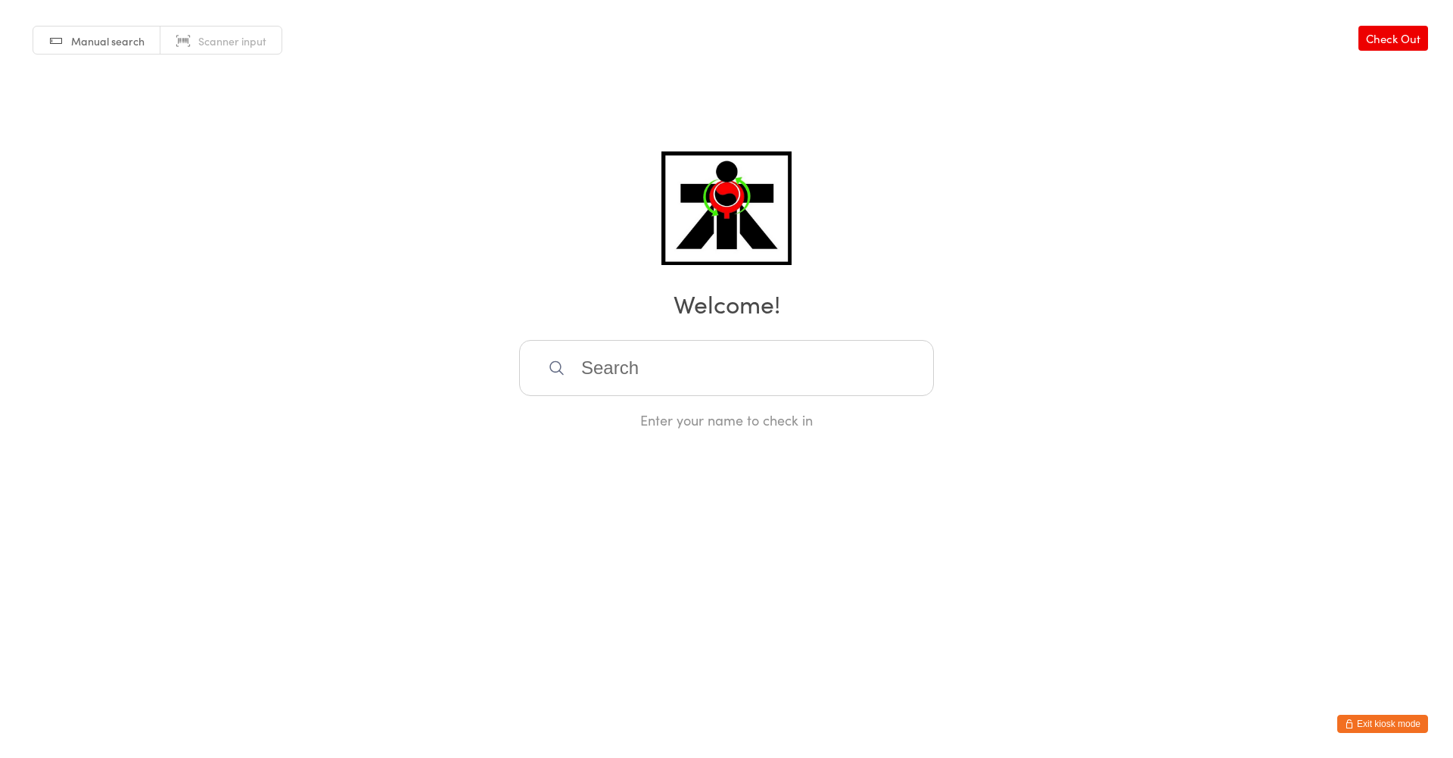
click at [764, 378] on input "search" at bounding box center [726, 368] width 415 height 56
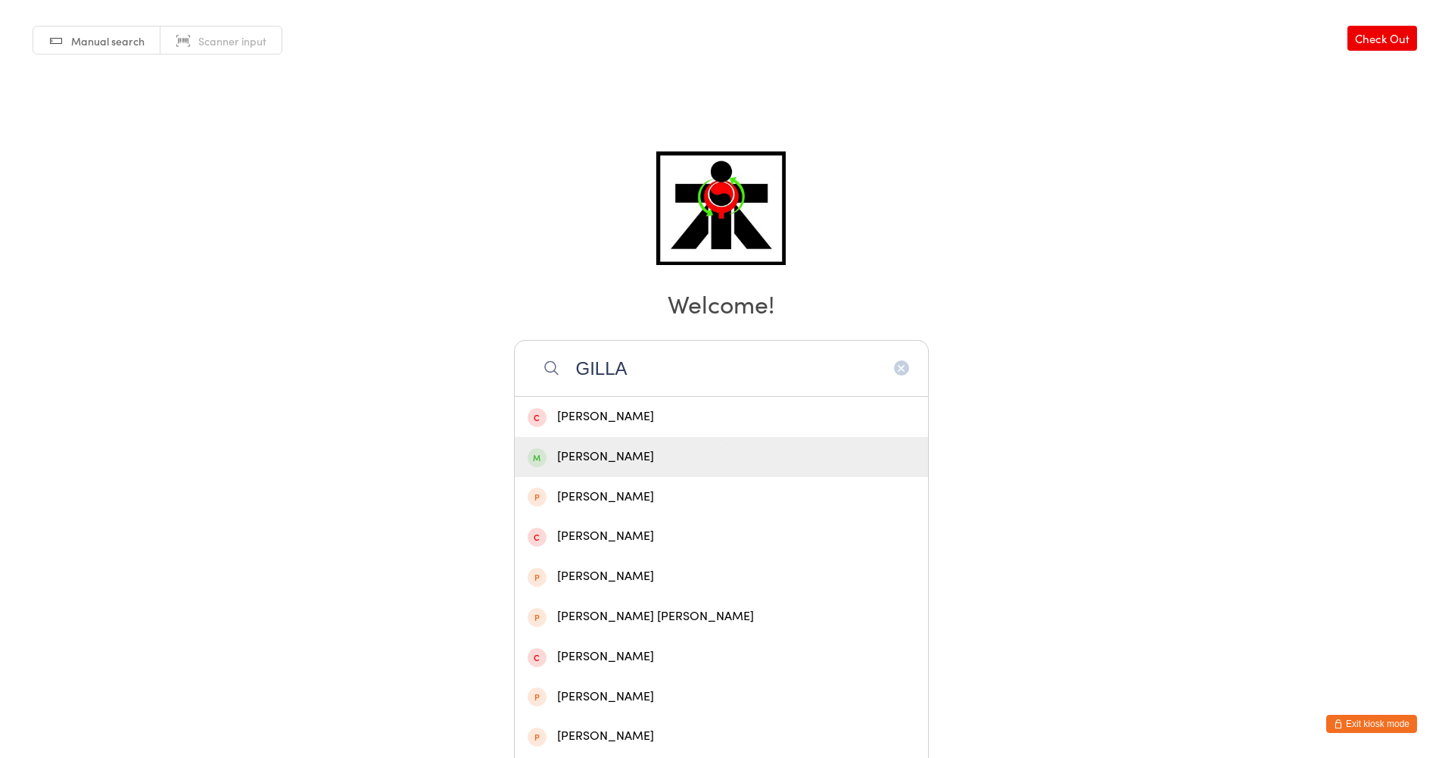
type input "GILLA"
click at [642, 453] on div "Michael Gillan" at bounding box center [722, 457] width 388 height 20
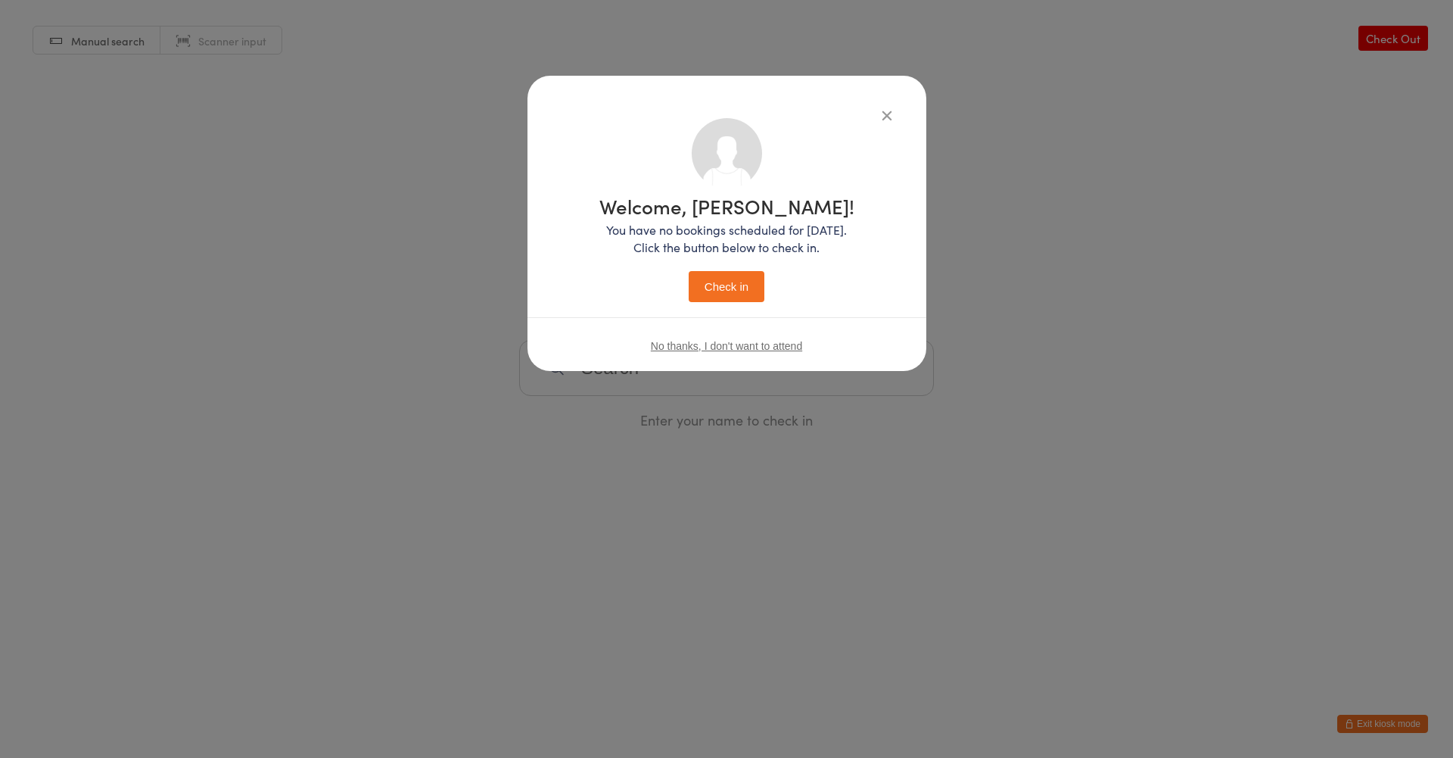
click at [709, 290] on button "Check in" at bounding box center [727, 286] width 76 height 31
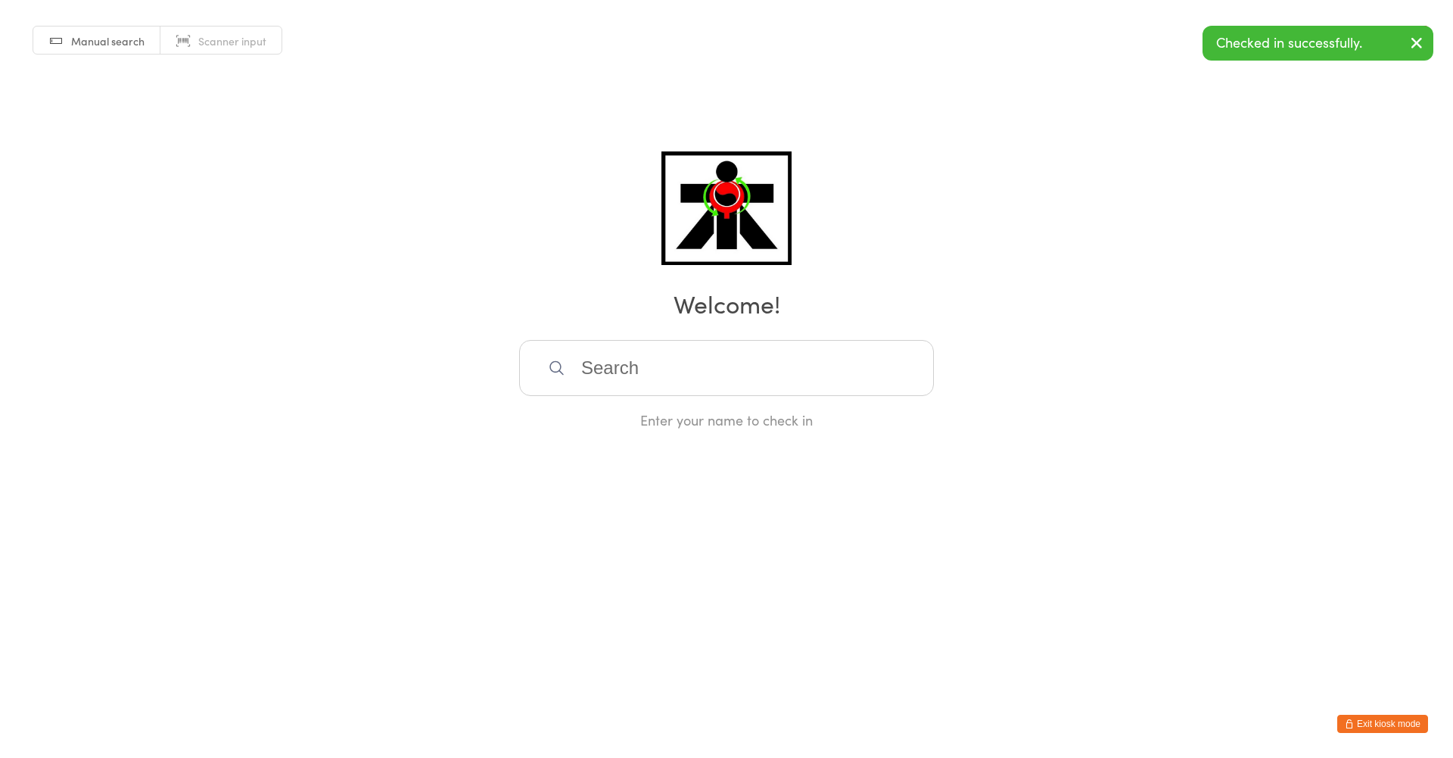
click at [615, 375] on input "search" at bounding box center [726, 368] width 415 height 56
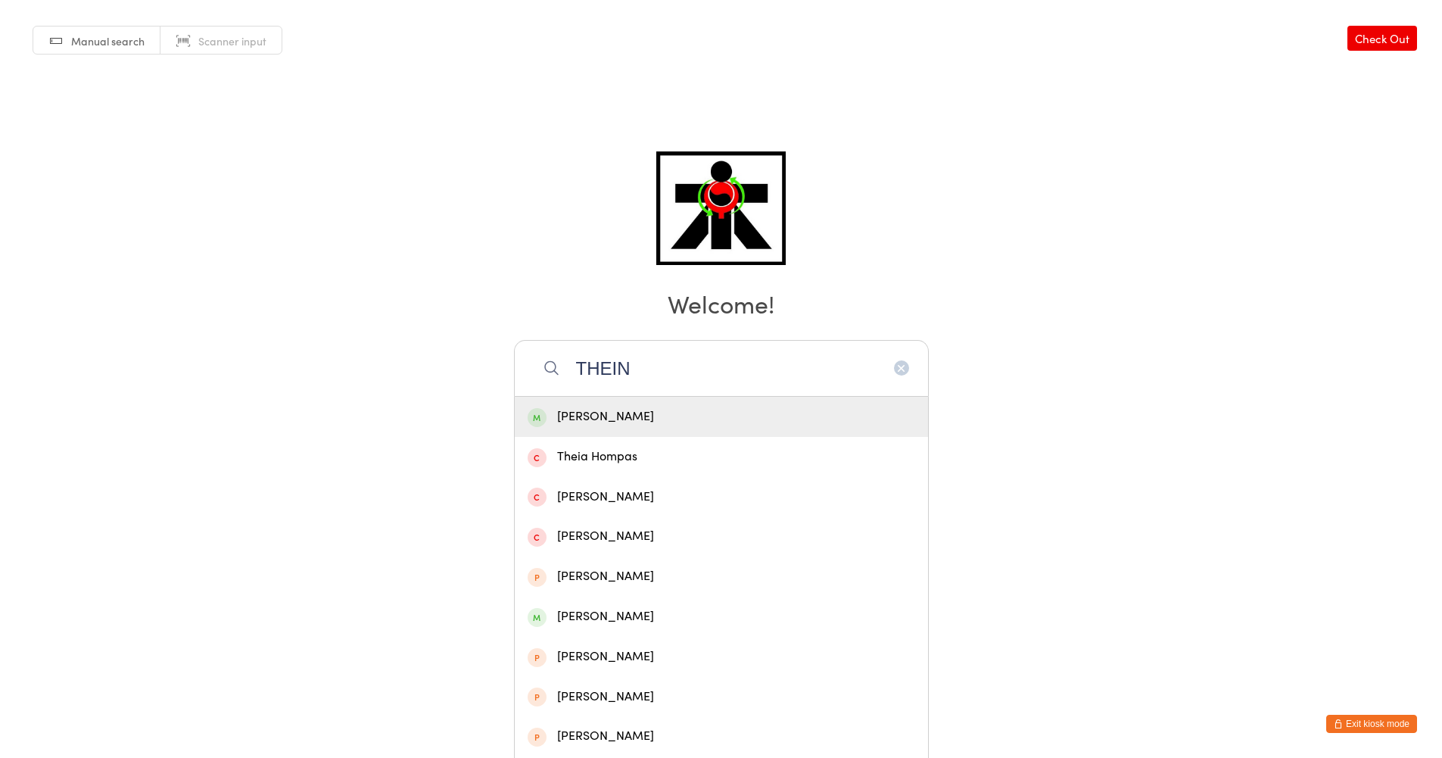
type input "THEIN"
click at [615, 410] on div "Htwe Htwe Thein" at bounding box center [722, 416] width 388 height 20
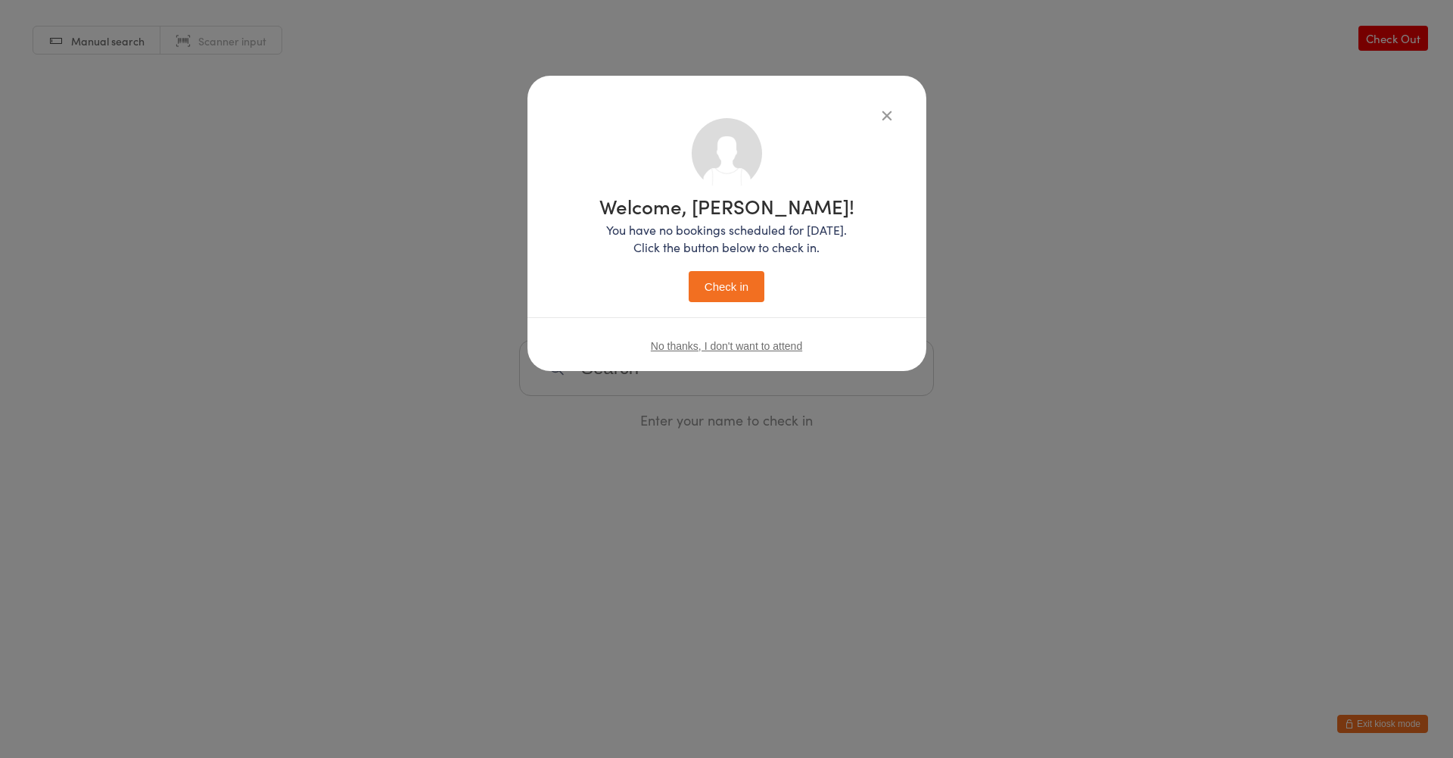
click at [706, 286] on button "Check in" at bounding box center [727, 286] width 76 height 31
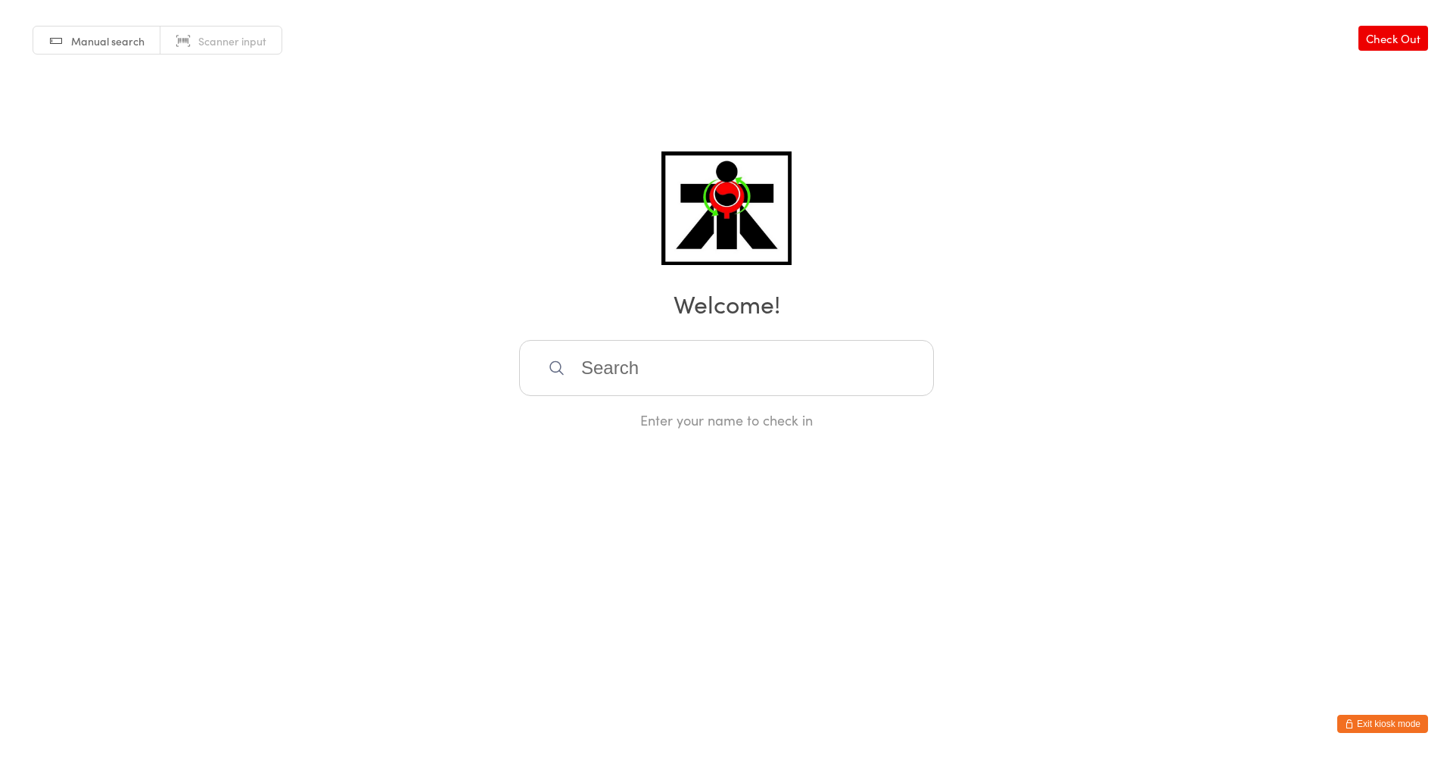
click at [606, 372] on input "search" at bounding box center [726, 368] width 415 height 56
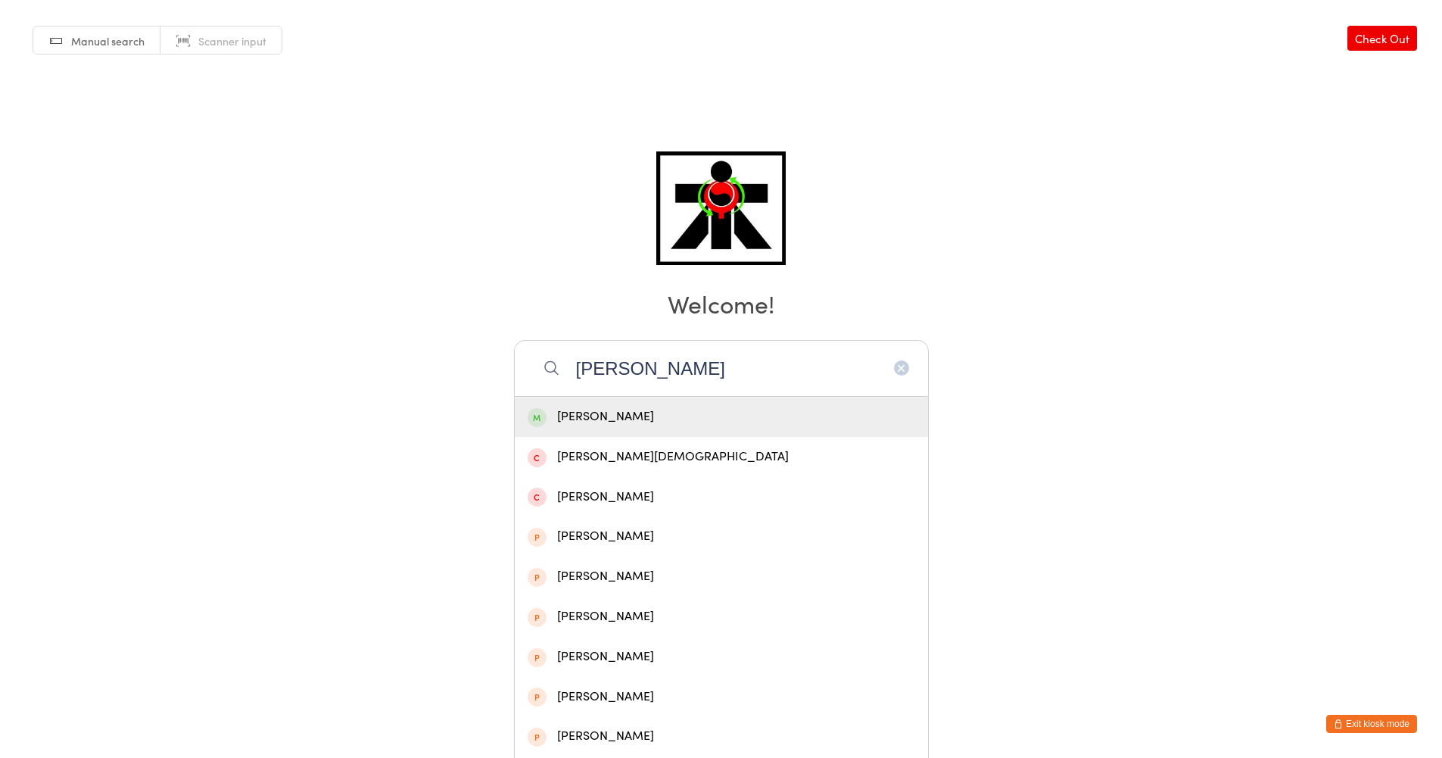
type input "GEMMA RICHARD"
click at [576, 414] on div "Gemma Richardson" at bounding box center [722, 416] width 388 height 20
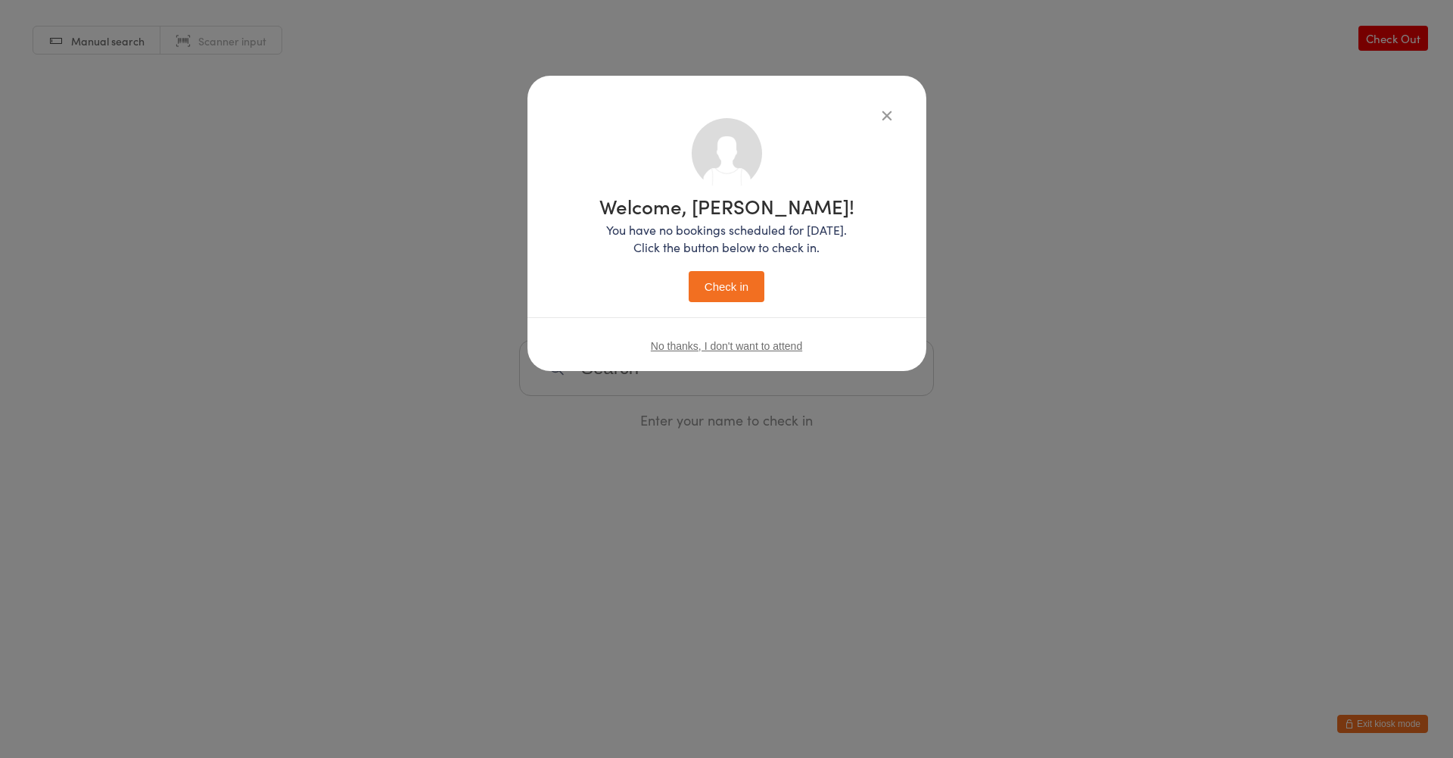
click at [743, 285] on button "Check in" at bounding box center [727, 286] width 76 height 31
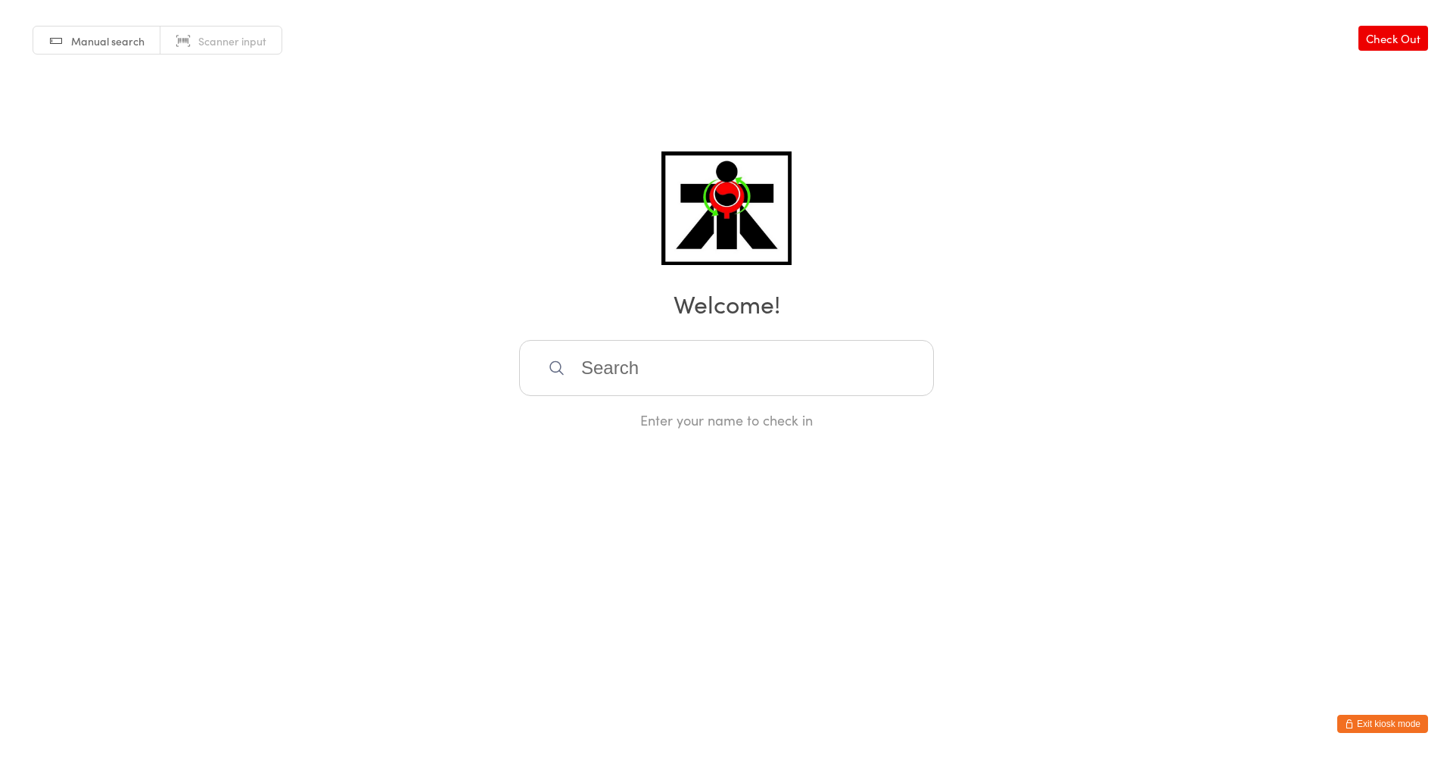
click at [590, 369] on input "search" at bounding box center [726, 368] width 415 height 56
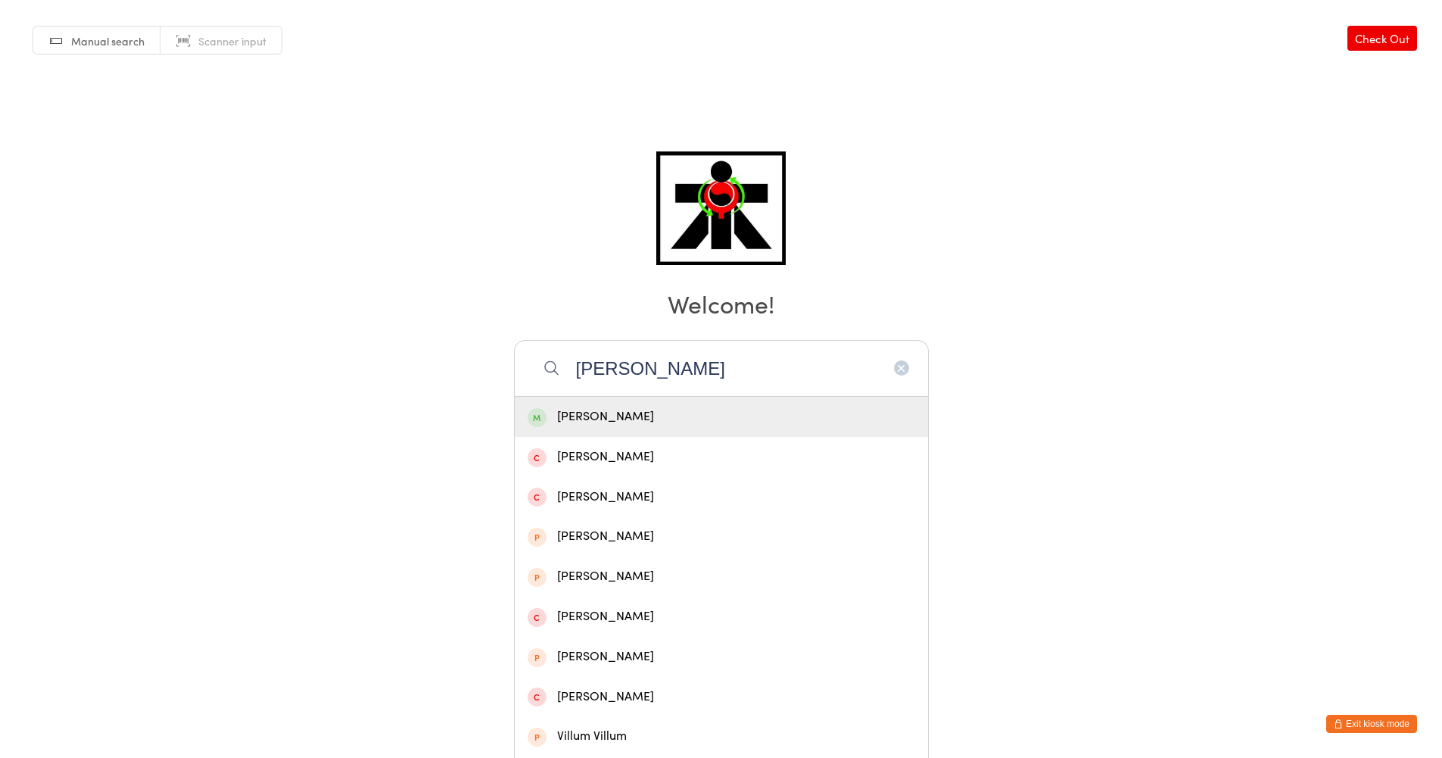
type input "VINCE"
click at [603, 425] on div "Vince Sadecki" at bounding box center [722, 416] width 388 height 20
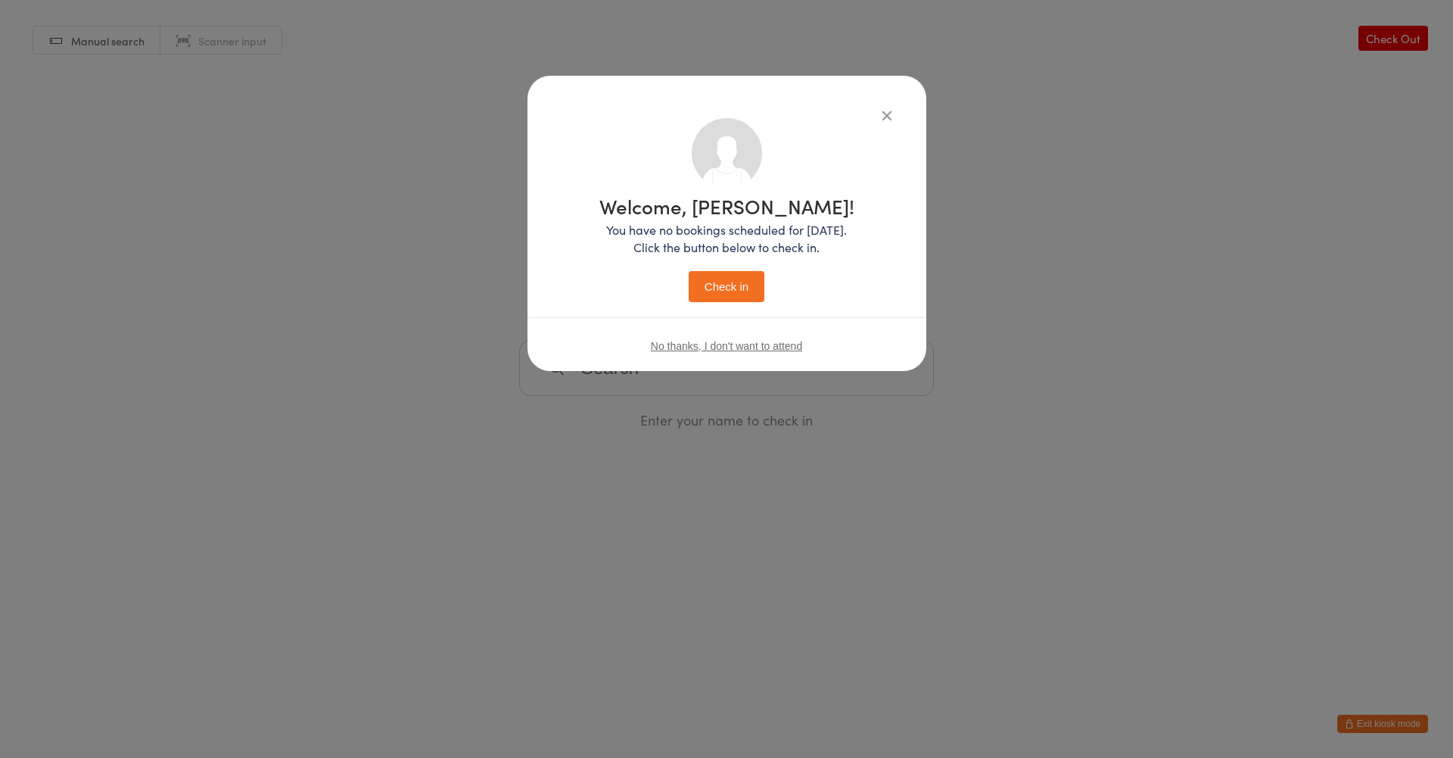
click at [714, 288] on button "Check in" at bounding box center [727, 286] width 76 height 31
